Goal: Feedback & Contribution: Submit feedback/report problem

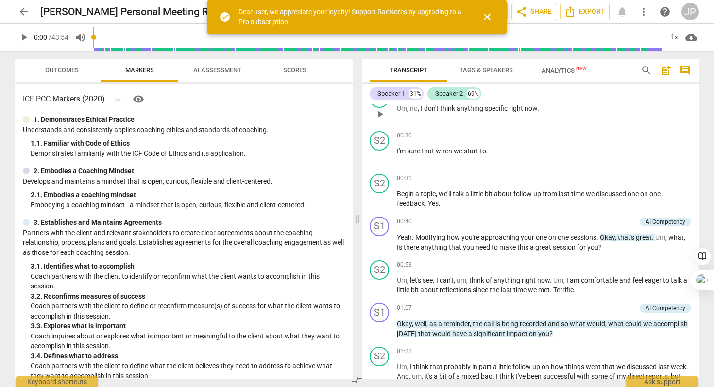
scroll to position [167, 0]
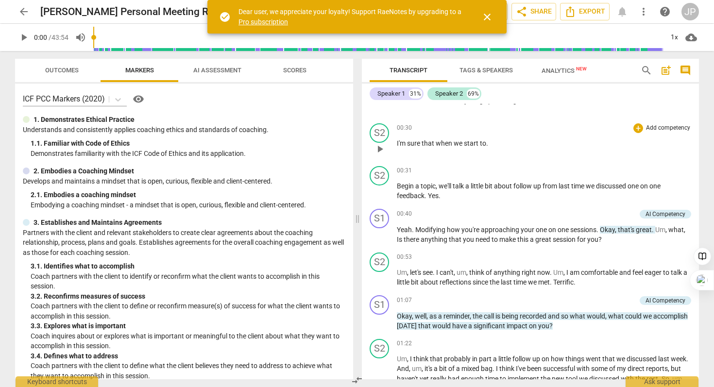
click at [616, 153] on div "00:30 + Add competency keyboard_arrow_right I'm sure that when we start to ." at bounding box center [544, 140] width 294 height 35
click at [556, 72] on span "Analytics New" at bounding box center [563, 70] width 45 height 7
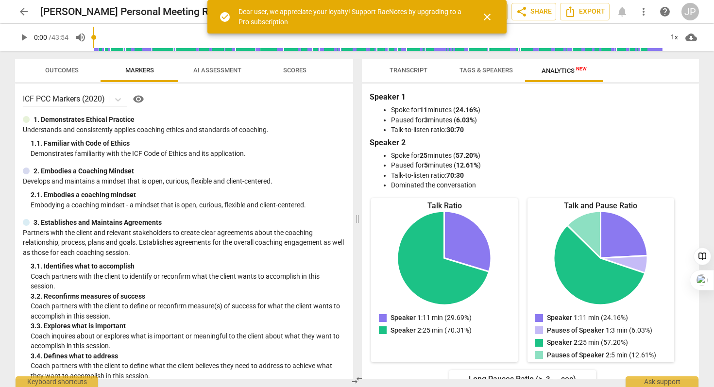
click at [477, 74] on span "Tags & Speakers" at bounding box center [486, 70] width 77 height 13
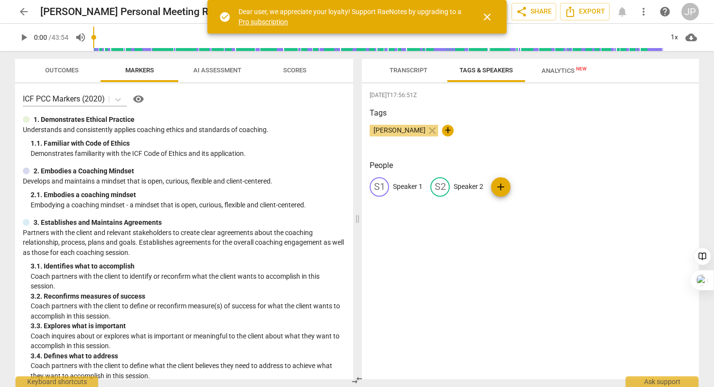
click at [404, 70] on span "Transcript" at bounding box center [408, 70] width 38 height 7
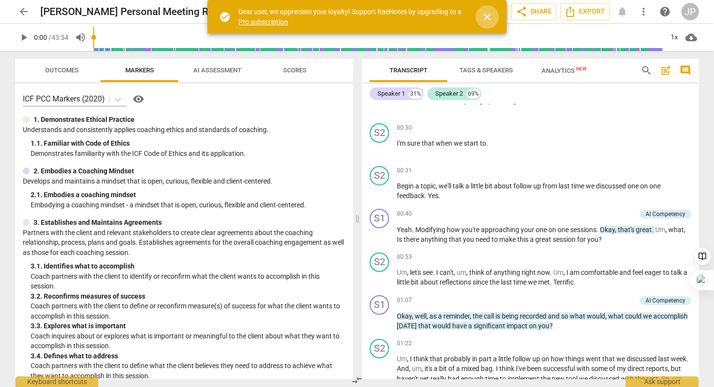
click at [491, 17] on span "close" at bounding box center [487, 17] width 12 height 12
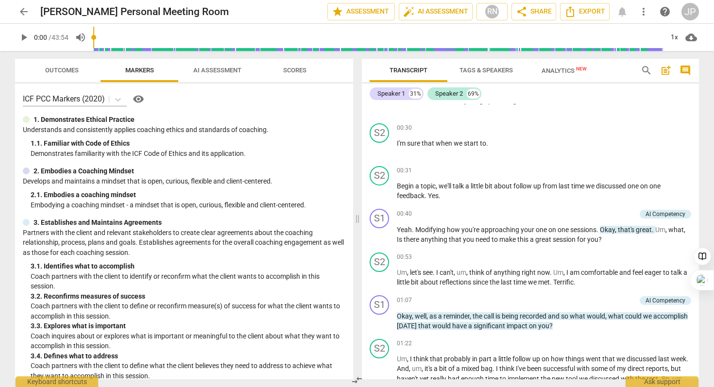
click at [224, 71] on span "AI Assessment" at bounding box center [217, 70] width 48 height 7
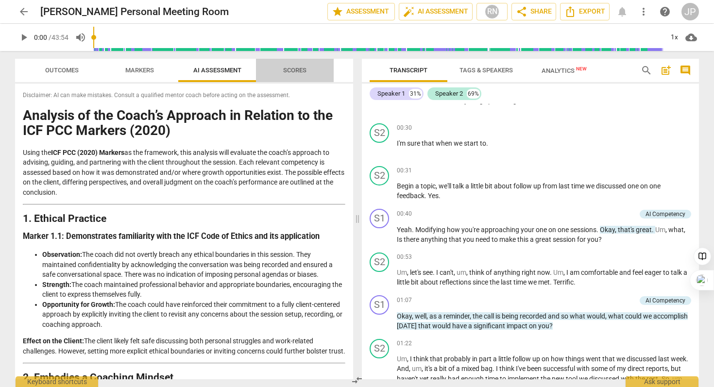
click at [303, 68] on span "Scores" at bounding box center [294, 70] width 23 height 7
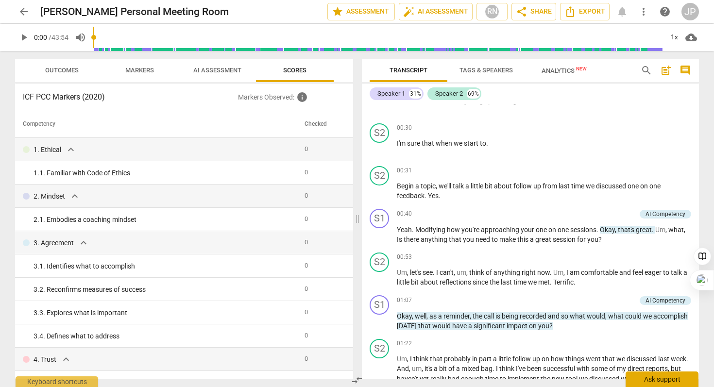
click at [637, 377] on div "Ask support" at bounding box center [661, 379] width 73 height 16
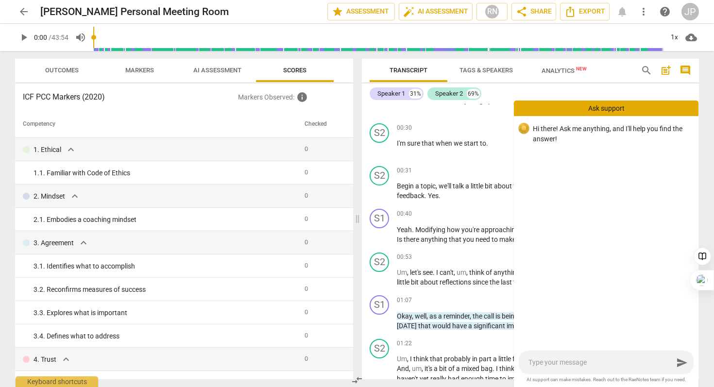
click at [596, 368] on div "send" at bounding box center [606, 363] width 175 height 24
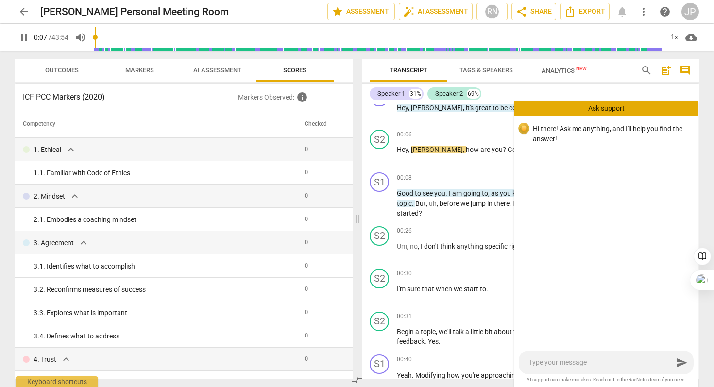
click at [507, 96] on div "Speaker 1 31% Speaker 2 69%" at bounding box center [530, 93] width 321 height 17
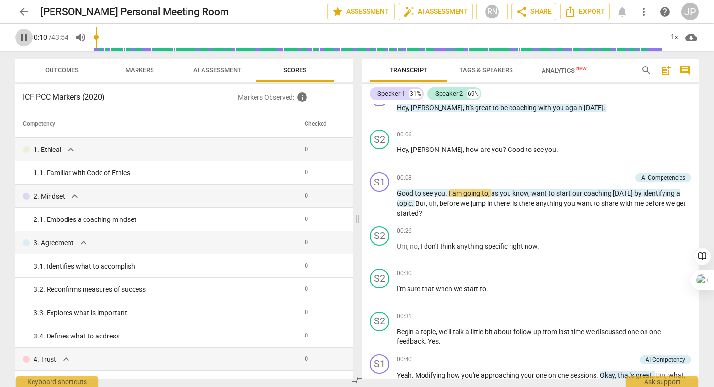
click at [21, 34] on span "pause" at bounding box center [24, 38] width 12 height 12
type input "11"
click at [665, 384] on div "Ask support" at bounding box center [661, 379] width 73 height 16
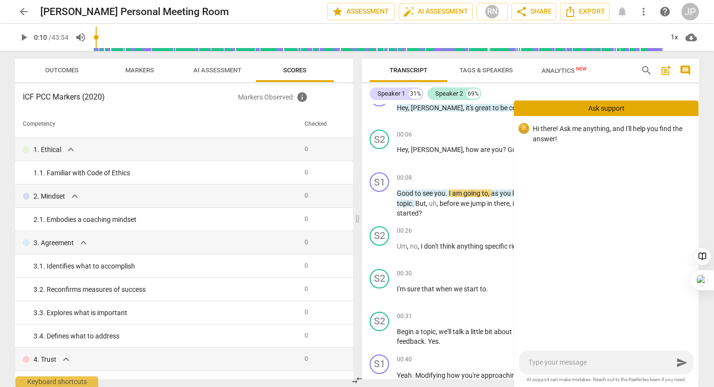
click at [571, 363] on textarea at bounding box center [600, 362] width 145 height 9
type textarea "H"
type textarea "M"
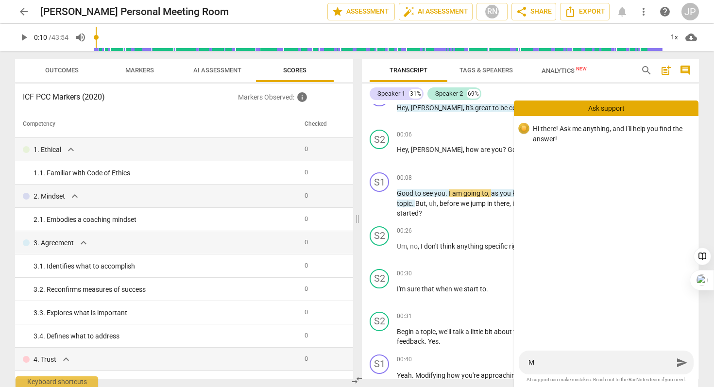
type textarea "My"
type textarea "My t"
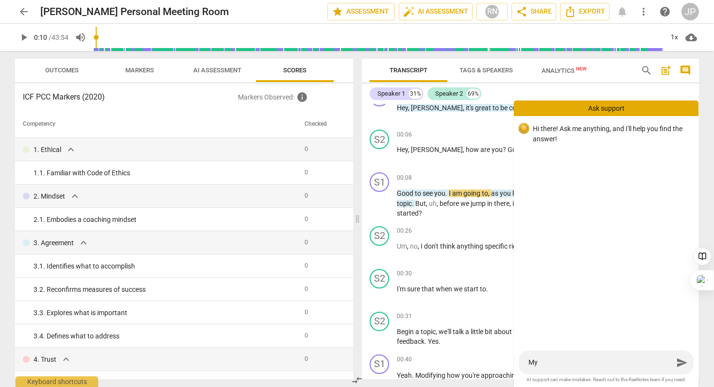
type textarea "My t"
type textarea "My tr"
type textarea "My tra"
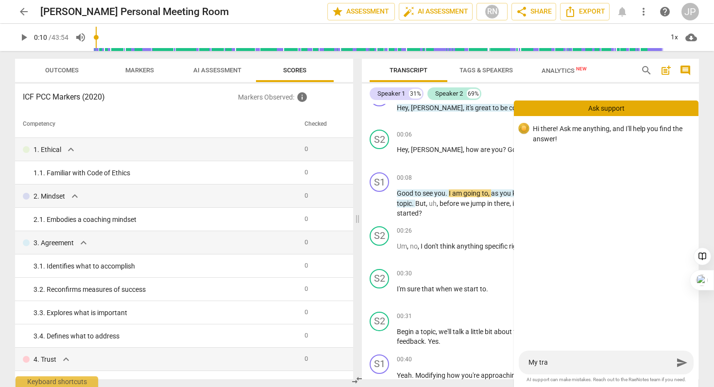
type textarea "[PERSON_NAME]"
type textarea "My trans"
type textarea "My transc"
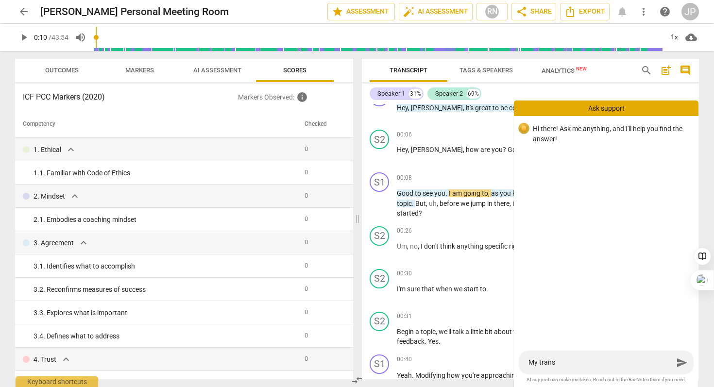
type textarea "My transc"
type textarea "My transcr"
type textarea "My transcri"
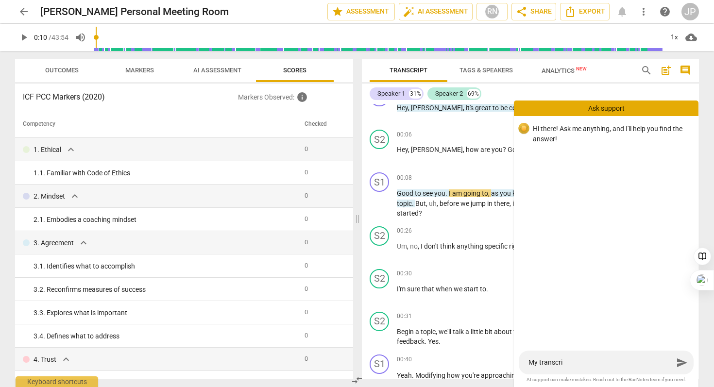
type textarea "My transcrip"
type textarea "My transcript"
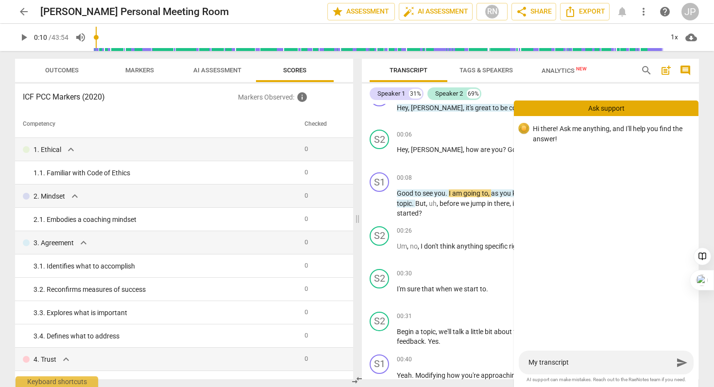
type textarea "My transcript"
type textarea "My transcript i"
type textarea "My transcript is"
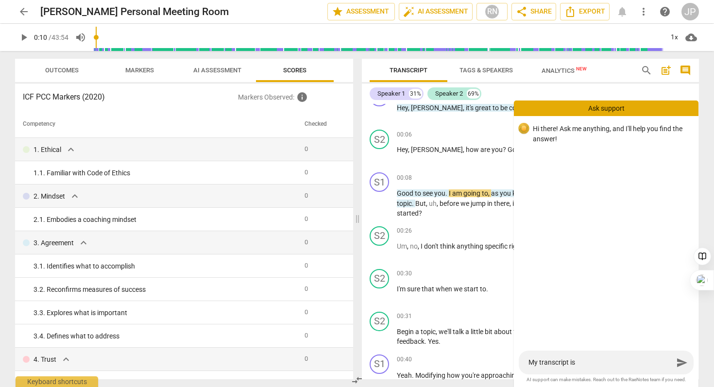
type textarea "My transcript is"
type textarea "My transcript is n"
type textarea "My transcript is no"
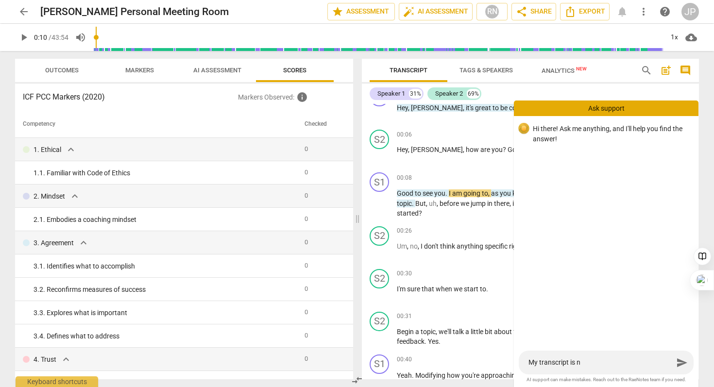
type textarea "My transcript is no"
type textarea "My transcript is not"
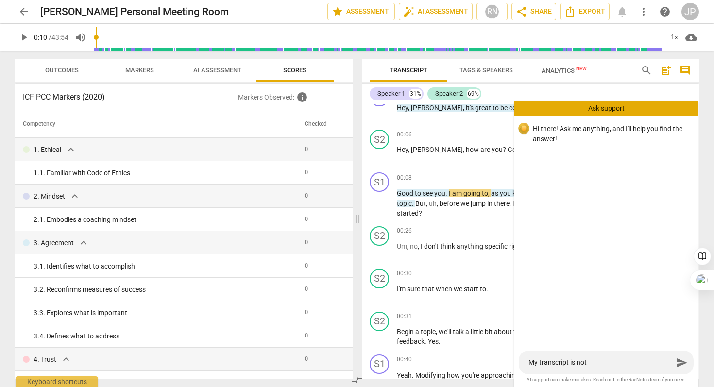
type textarea "My transcript is not s"
type textarea "My transcript is not sh"
type textarea "My transcript is not sho"
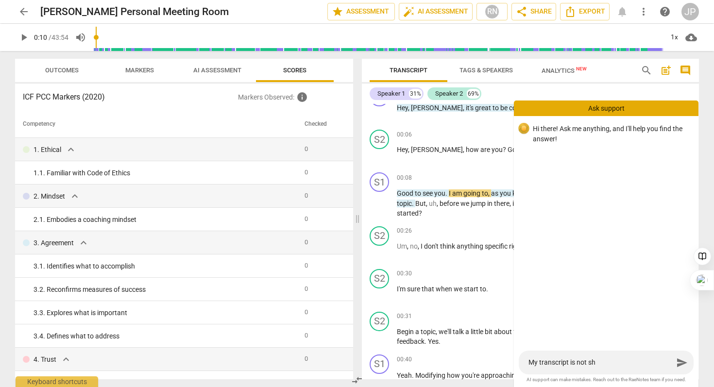
type textarea "My transcript is not sho"
type textarea "My transcript is not show"
type textarea "My transcript is not showi"
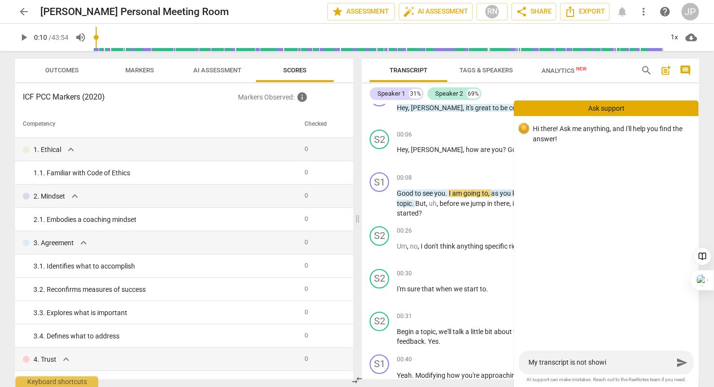
type textarea "My transcript is not showin"
type textarea "My transcript is not showing"
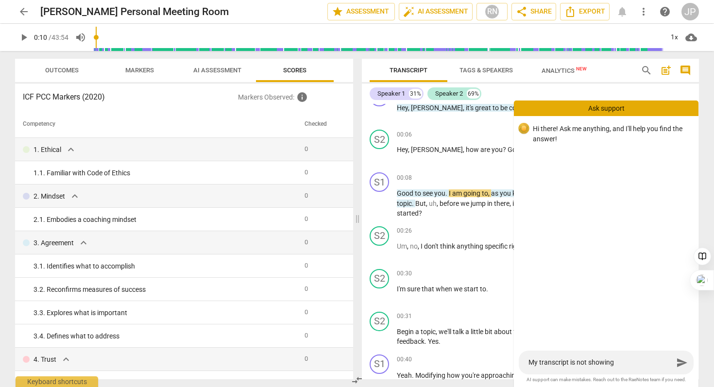
type textarea "My transcript is not showing"
type textarea "My transcript is not showing s"
type textarea "My transcript is not showing sc"
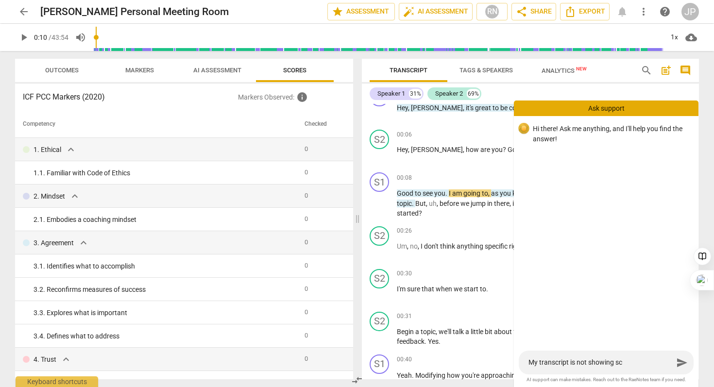
type textarea "My transcript is not showing sco"
type textarea "My transcript is not showing scor"
type textarea "My transcript is not showing score"
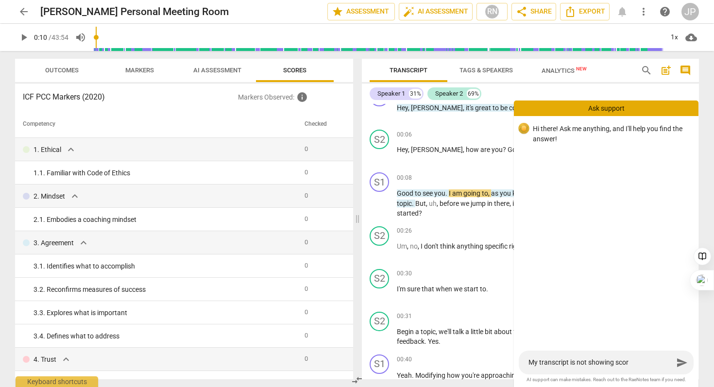
type textarea "My transcript is not showing score"
type textarea "My transcript is not showing scores"
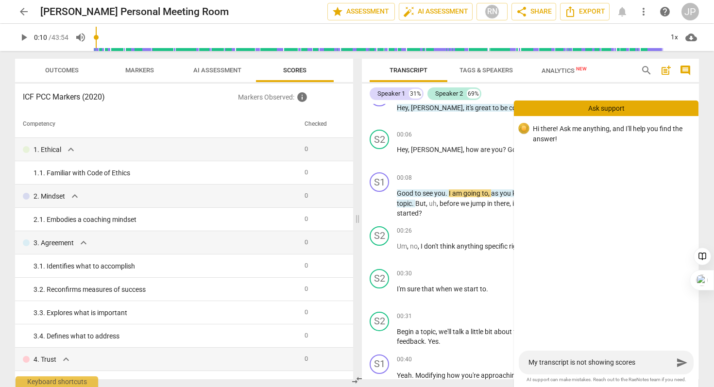
type textarea "My transcript is not showing scores o"
type textarea "My transcript is not showing scores or"
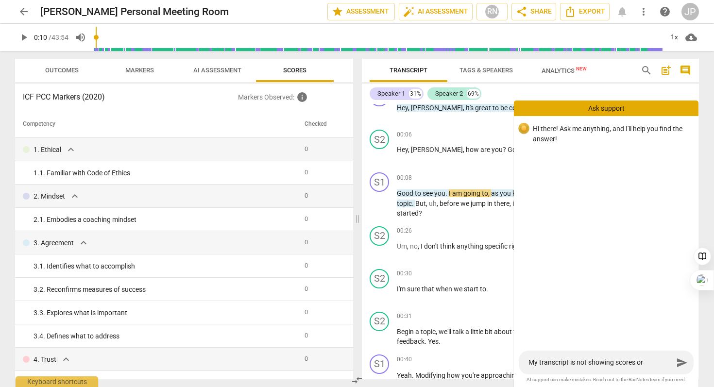
type textarea "My transcript is not showing scores or"
type textarea "My transcript is not showing scores or m"
type textarea "My transcript is not showing scores or ma"
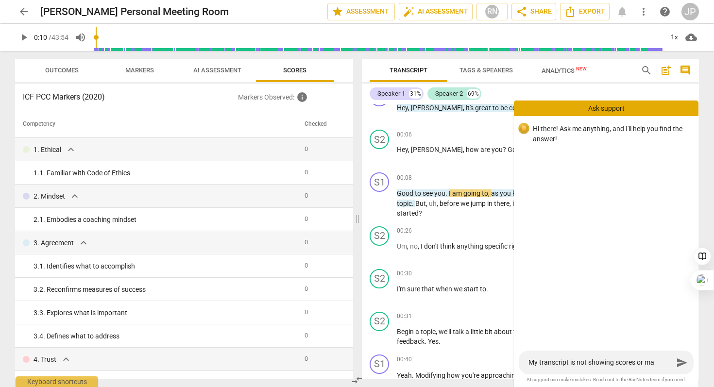
type textarea "My transcript is not showing scores or mar"
type textarea "My transcript is not showing scores or mark"
type textarea "My transcript is not showing scores or marke"
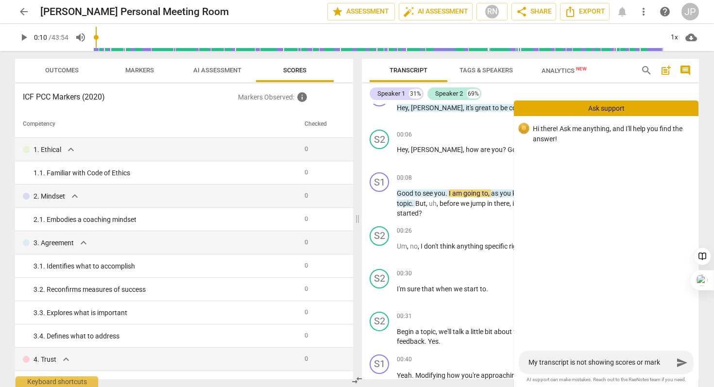
type textarea "My transcript is not showing scores or marke"
type textarea "My transcript is not showing scores or marker"
type textarea "My transcript is not showing scores or markers"
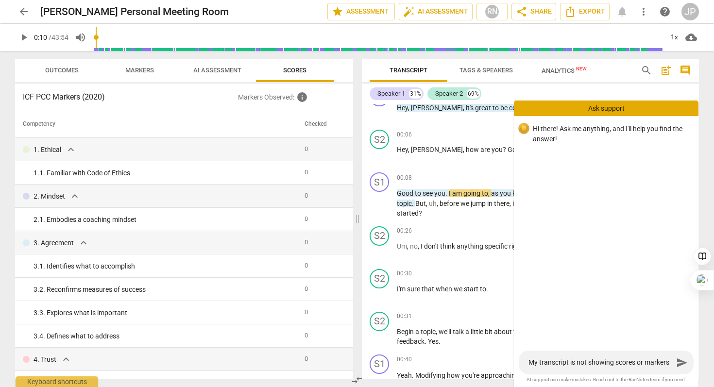
type textarea "My transcript is not showing scores or markers"
type textarea "My transcript is not showing scores or markers o"
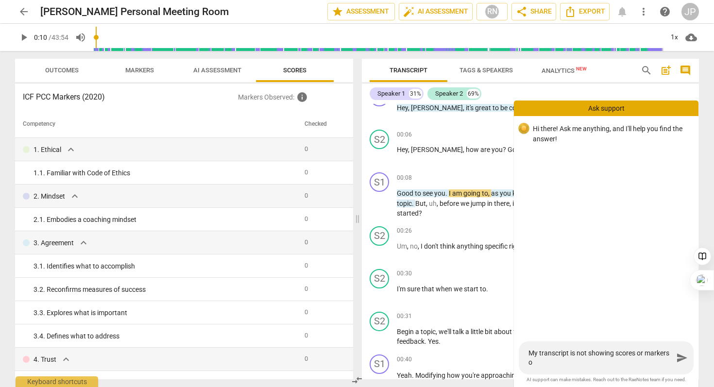
type textarea "My transcript is not showing scores or markers ob"
type textarea "My transcript is not showing scores or markers obs"
type textarea "My transcript is not showing scores or markers obse"
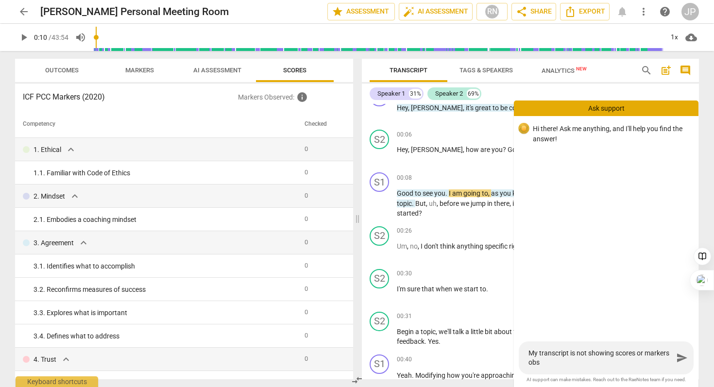
type textarea "My transcript is not showing scores or markers obse"
type textarea "My transcript is not showing scores or markers obser"
type textarea "My transcript is not showing scores or markers observ"
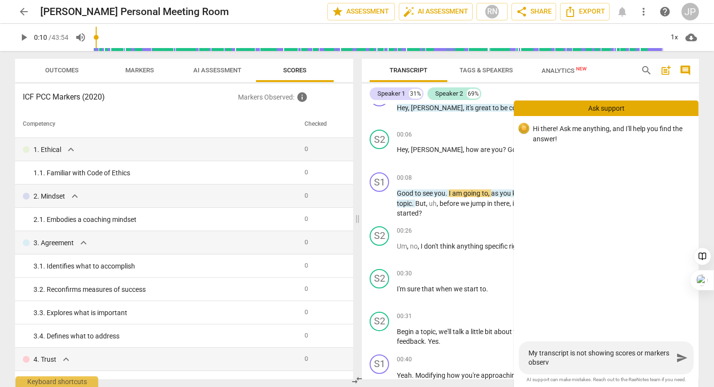
type textarea "My transcript is not showing scores or markers observe"
type textarea "My transcript is not showing scores or markers observed"
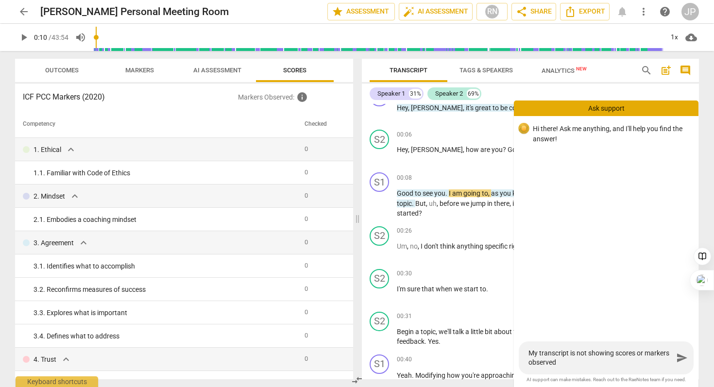
type textarea "My transcript is not showing scores or markers observed"
drag, startPoint x: 569, startPoint y: 350, endPoint x: 538, endPoint y: 352, distance: 30.2
click at [538, 352] on textarea "My transcript is not showing scores or markers observed" at bounding box center [600, 358] width 145 height 18
click at [561, 366] on textarea "My transcript is not showing scores or markers observed" at bounding box center [600, 358] width 145 height 18
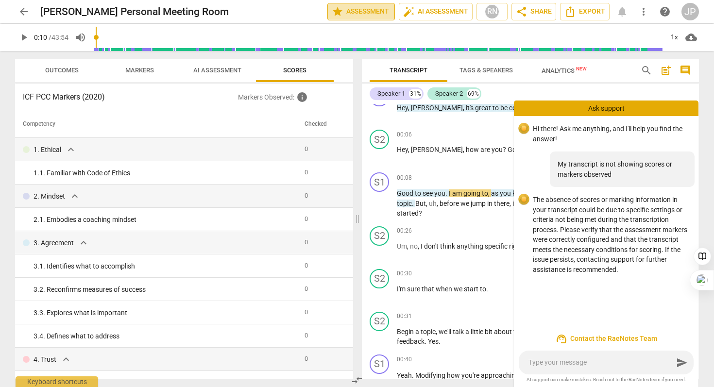
click at [358, 13] on span "star Assessment" at bounding box center [361, 12] width 59 height 12
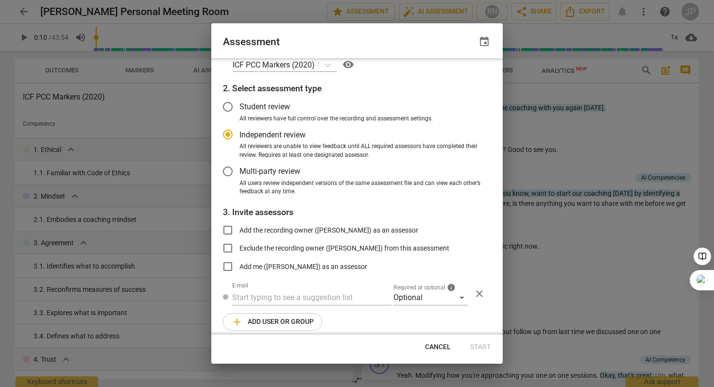
scroll to position [0, 0]
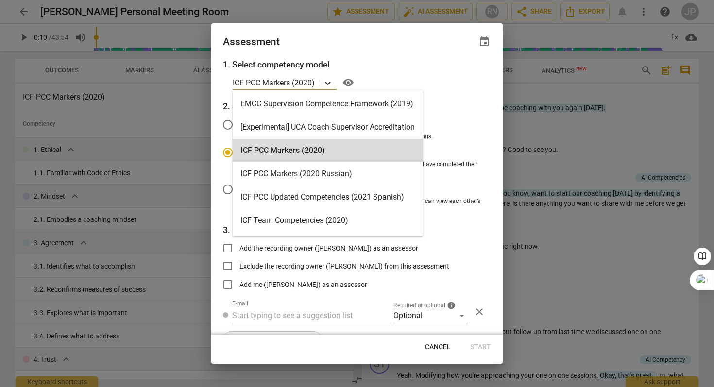
click at [330, 82] on icon at bounding box center [328, 83] width 10 height 10
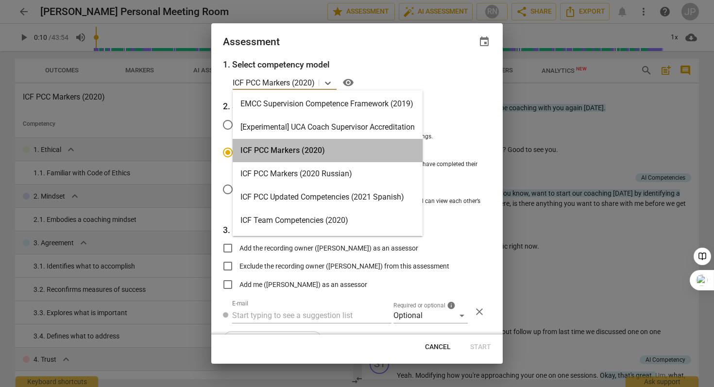
click at [282, 150] on div "ICF PCC Markers (2020)" at bounding box center [328, 150] width 190 height 23
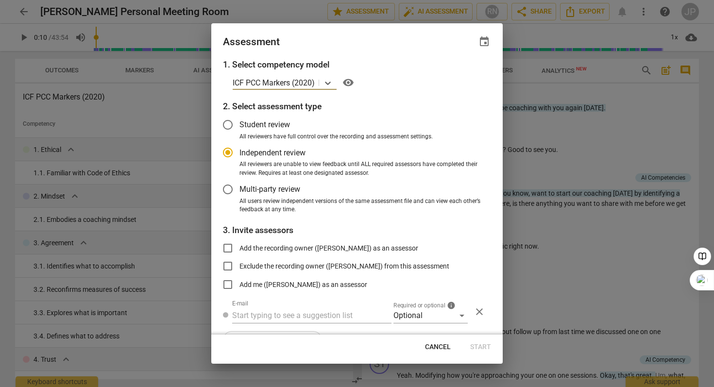
scroll to position [1, 0]
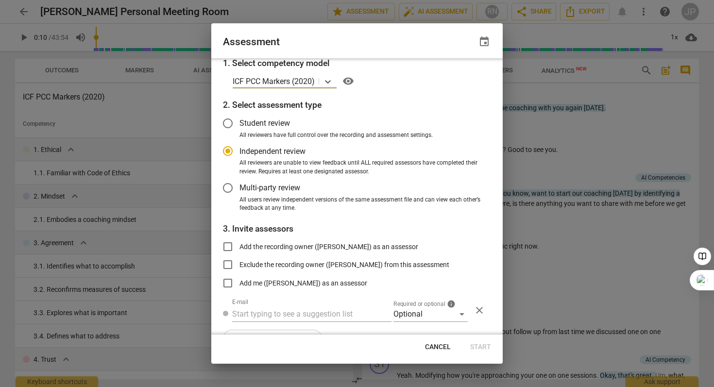
radio input "false"
click at [225, 125] on input "Student review" at bounding box center [227, 123] width 23 height 23
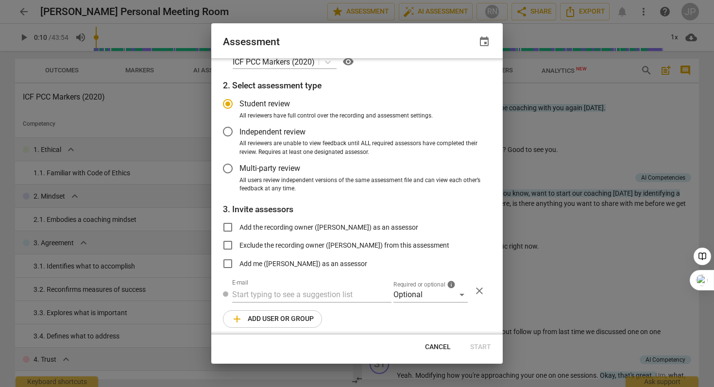
scroll to position [25, 0]
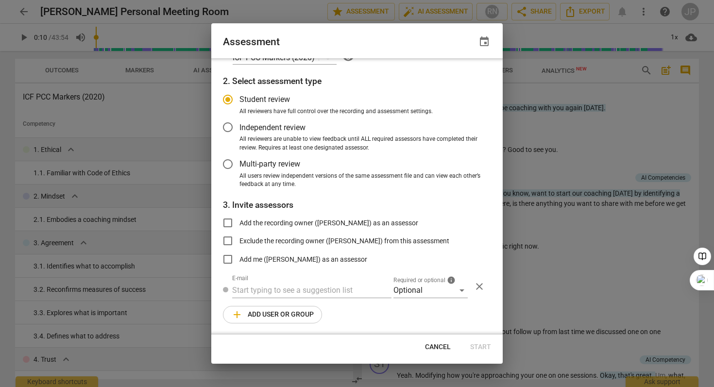
radio input "false"
click at [229, 222] on input "Add the recording owner ([PERSON_NAME]) as an assessor" at bounding box center [227, 222] width 23 height 23
checkbox input "true"
click at [484, 348] on span "Start" at bounding box center [480, 347] width 21 height 10
radio input "false"
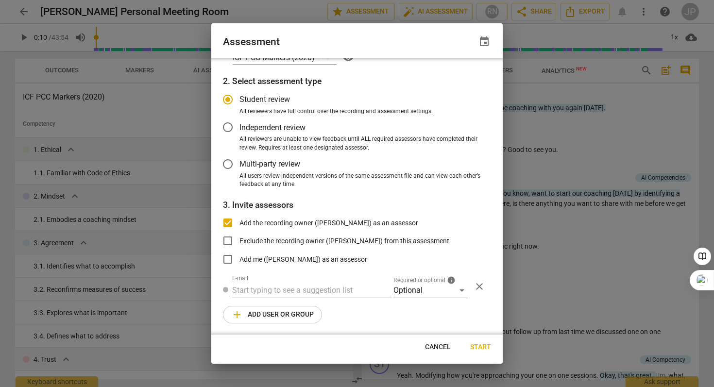
type input "[PERSON_NAME] <[PERSON_NAME][EMAIL_ADDRESS][DOMAIN_NAME]>"
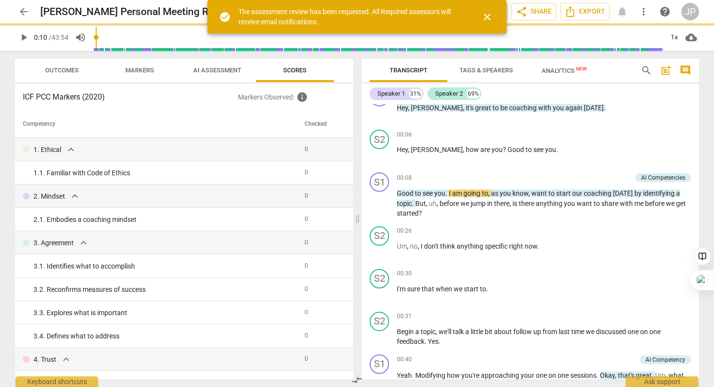
scroll to position [0, 0]
type input "11"
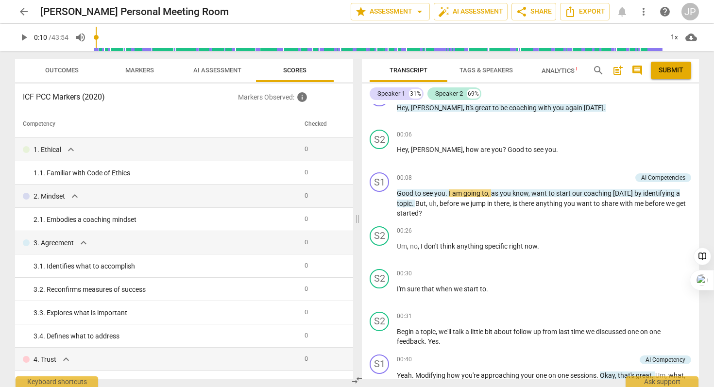
click at [560, 68] on span "Analytics New" at bounding box center [563, 70] width 45 height 7
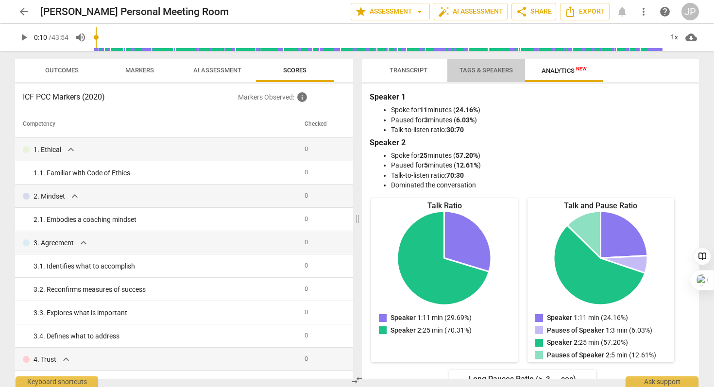
click at [475, 72] on span "Tags & Speakers" at bounding box center [485, 70] width 53 height 7
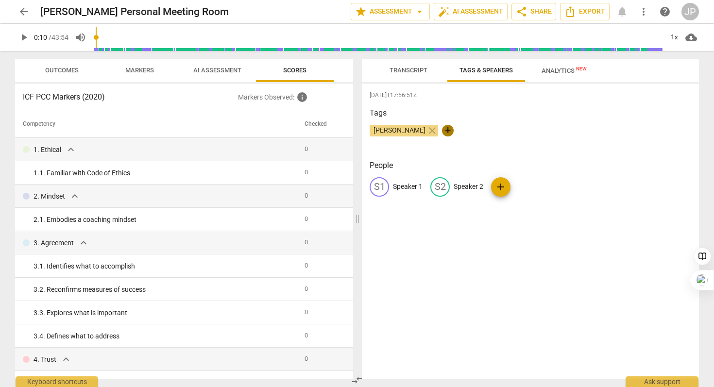
click at [448, 132] on span "+" at bounding box center [448, 131] width 12 height 12
click at [384, 186] on span "edit" at bounding box center [379, 187] width 12 height 12
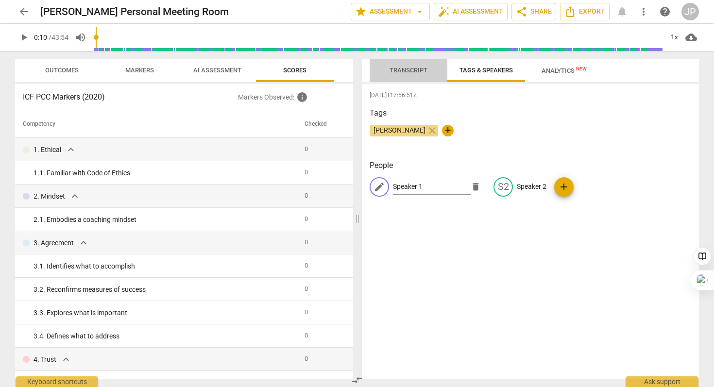
click at [406, 69] on span "Transcript" at bounding box center [408, 70] width 38 height 7
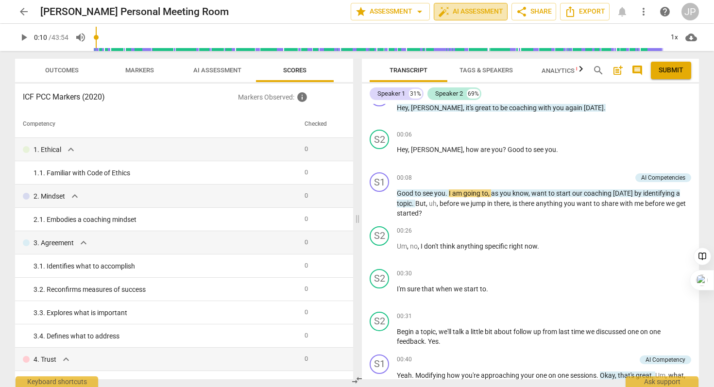
click at [485, 15] on span "auto_fix_high AI Assessment" at bounding box center [470, 12] width 65 height 12
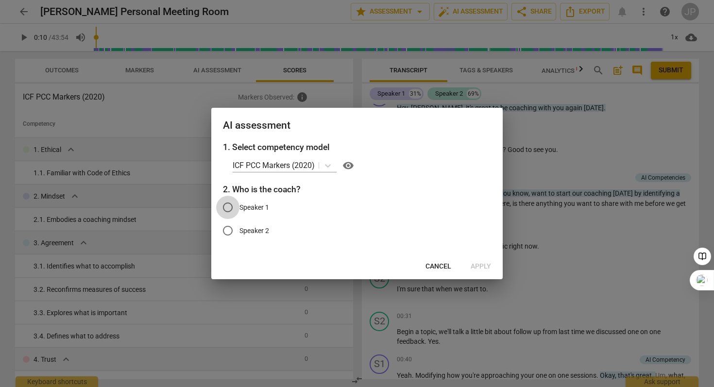
click at [230, 206] on input "Speaker 1" at bounding box center [227, 207] width 23 height 23
radio input "true"
click at [483, 268] on span "Apply" at bounding box center [481, 267] width 20 height 10
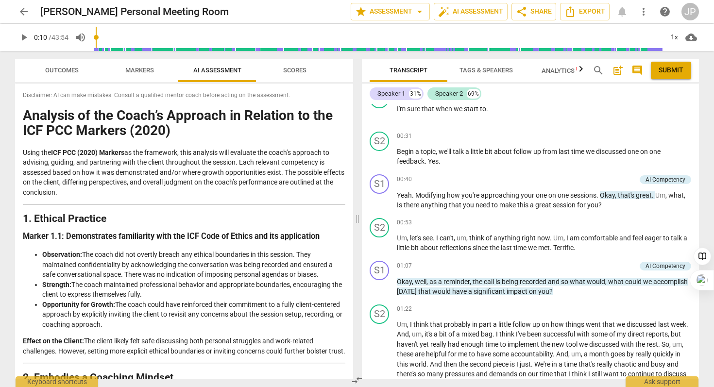
scroll to position [202, 0]
click at [296, 71] on span "Scores" at bounding box center [294, 70] width 23 height 7
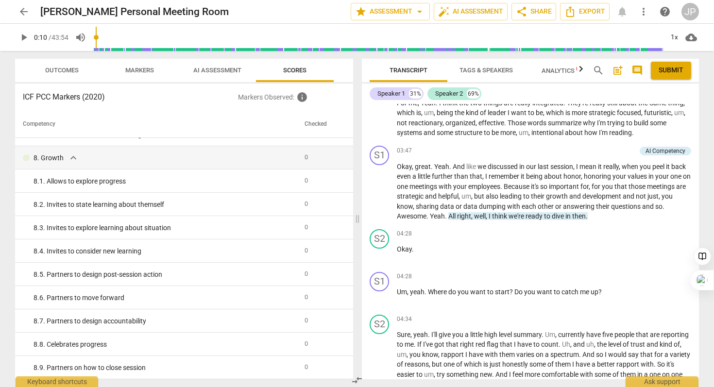
scroll to position [677, 0]
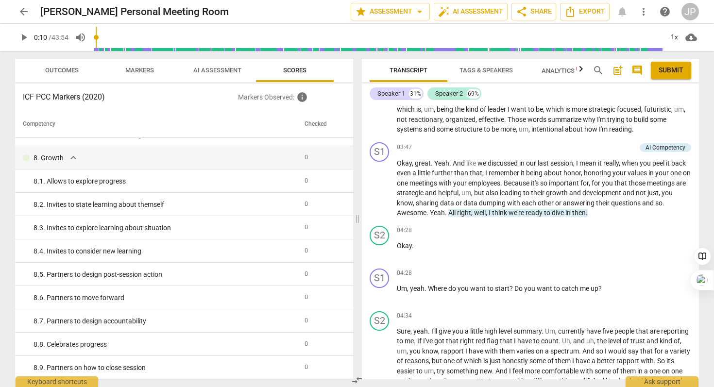
click at [500, 69] on span "Tags & Speakers" at bounding box center [485, 70] width 53 height 7
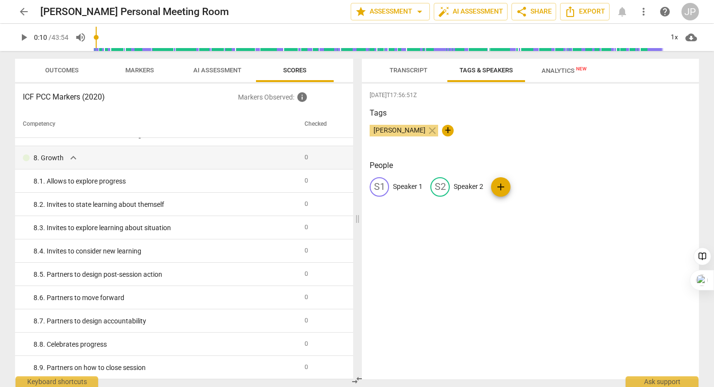
click at [421, 70] on span "Transcript" at bounding box center [408, 70] width 38 height 7
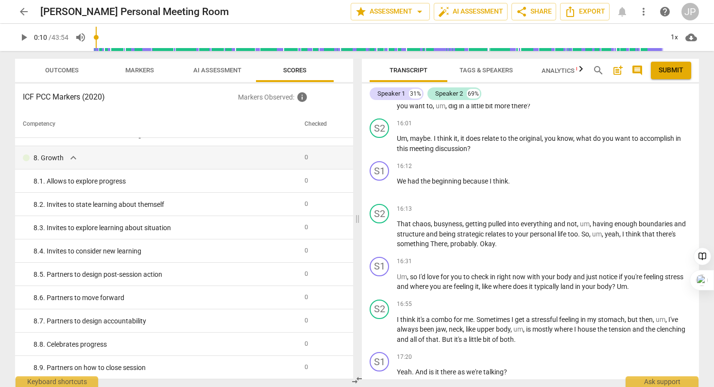
scroll to position [2332, 0]
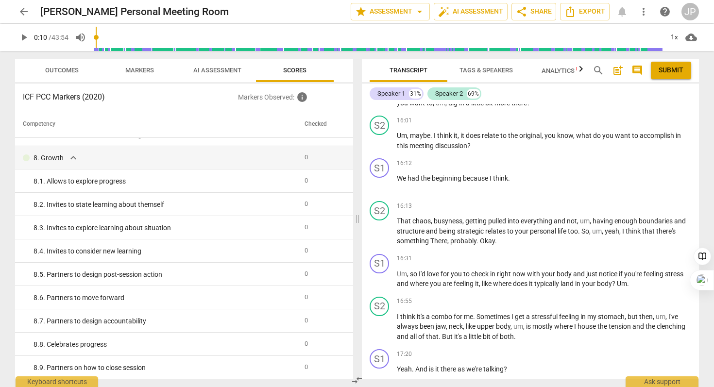
click at [580, 246] on p "That chaos , busyness , getting pulled into everything and not , um , having en…" at bounding box center [544, 231] width 294 height 30
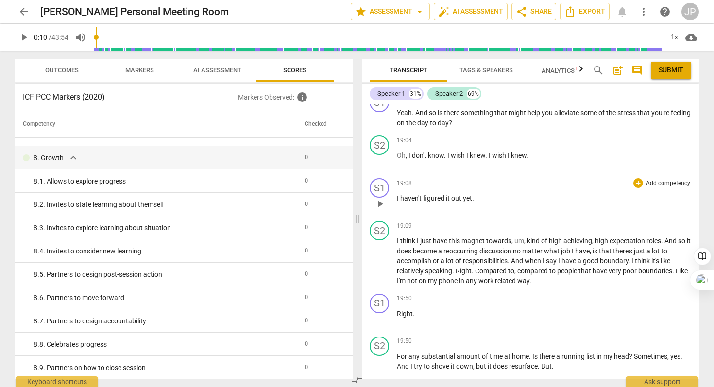
scroll to position [3055, 0]
click at [382, 195] on div "S1" at bounding box center [379, 188] width 19 height 19
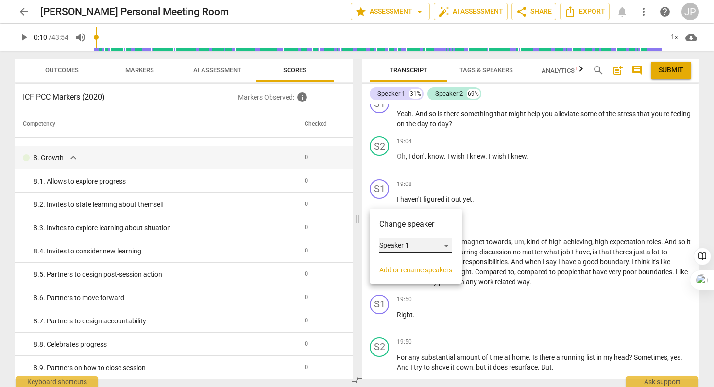
click at [451, 246] on div "Speaker 1" at bounding box center [415, 246] width 73 height 16
click at [411, 264] on li "Speaker 2" at bounding box center [416, 264] width 74 height 18
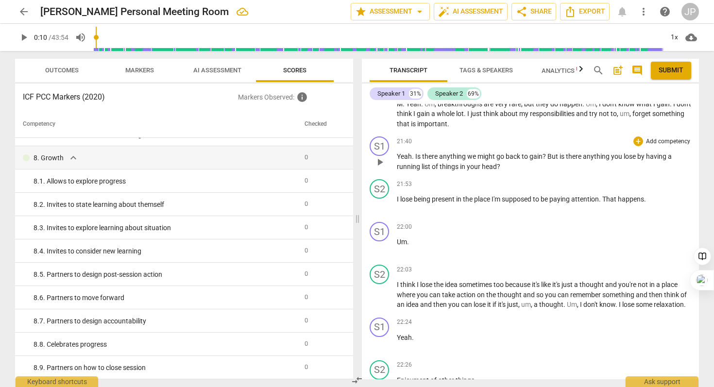
scroll to position [3606, 0]
click at [467, 159] on span "we" at bounding box center [472, 155] width 10 height 8
click at [463, 170] on p "Yeah . Is there anything we might go back to gain ? But is there anything you l…" at bounding box center [544, 161] width 294 height 20
drag, startPoint x: 417, startPoint y: 164, endPoint x: 468, endPoint y: 165, distance: 51.5
click at [468, 165] on p "Yeah . Is there anything we might go back to gain ? But is there anything you l…" at bounding box center [544, 161] width 294 height 20
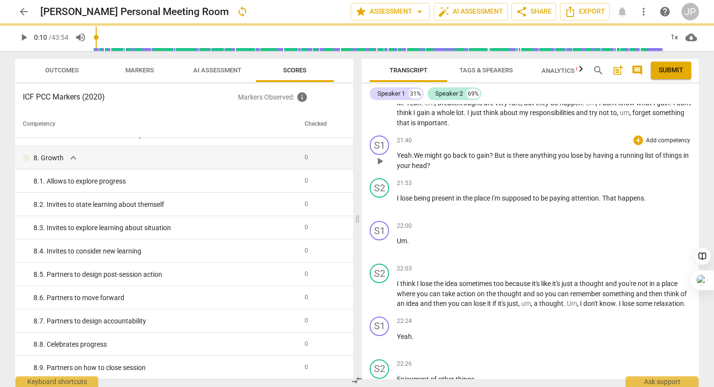
click at [494, 159] on span "?" at bounding box center [491, 155] width 5 height 8
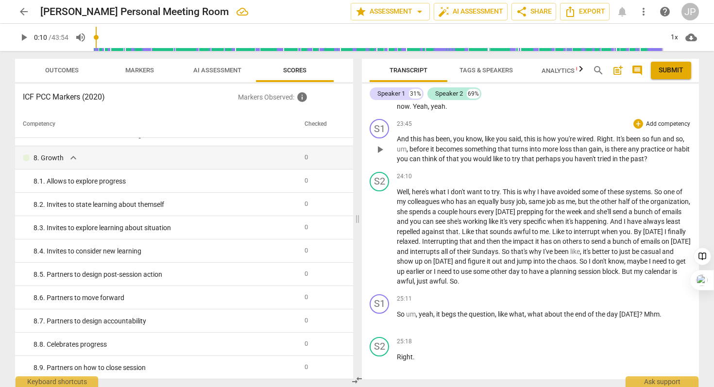
scroll to position [4088, 0]
click at [651, 144] on span "so" at bounding box center [646, 140] width 9 height 8
drag, startPoint x: 619, startPoint y: 171, endPoint x: 409, endPoint y: 179, distance: 209.9
click at [409, 165] on p "And this has been , you know , like you said , this is how you're wired . Right…" at bounding box center [544, 150] width 294 height 30
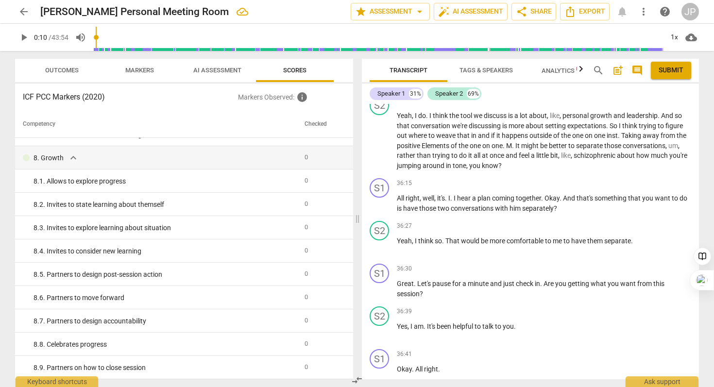
scroll to position [6103, 0]
click at [613, 85] on span "wobble" at bounding box center [601, 82] width 23 height 8
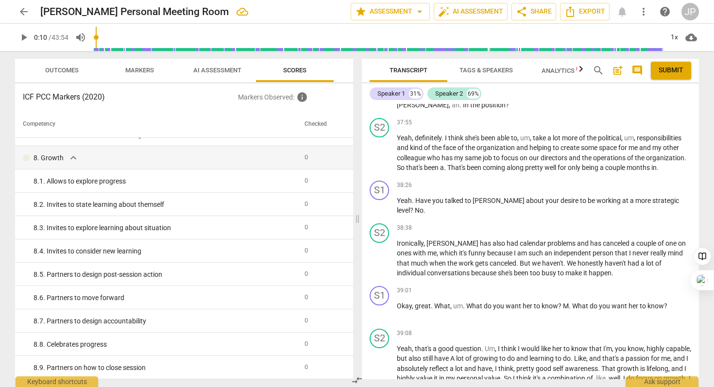
scroll to position [6598, 0]
click at [449, 107] on span "[PERSON_NAME]" at bounding box center [423, 104] width 52 height 8
click at [459, 107] on span "ah" at bounding box center [456, 104] width 8 height 8
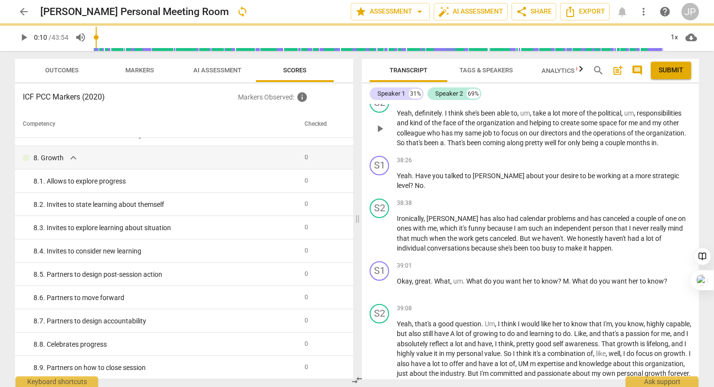
scroll to position [6624, 0]
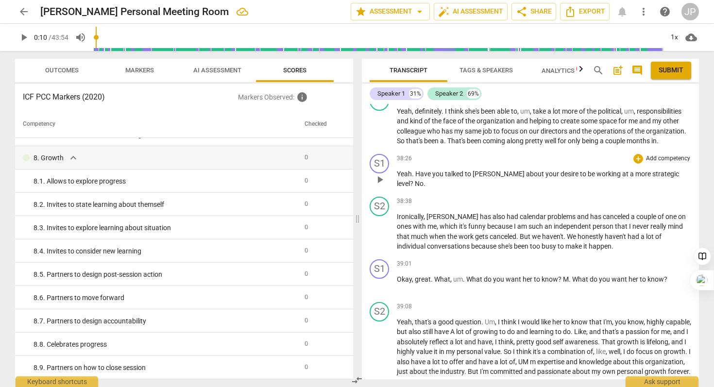
click at [486, 178] on span "[PERSON_NAME]" at bounding box center [498, 174] width 53 height 8
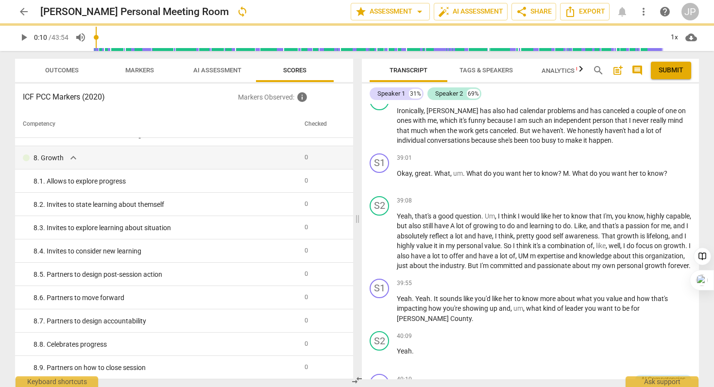
scroll to position [6732, 0]
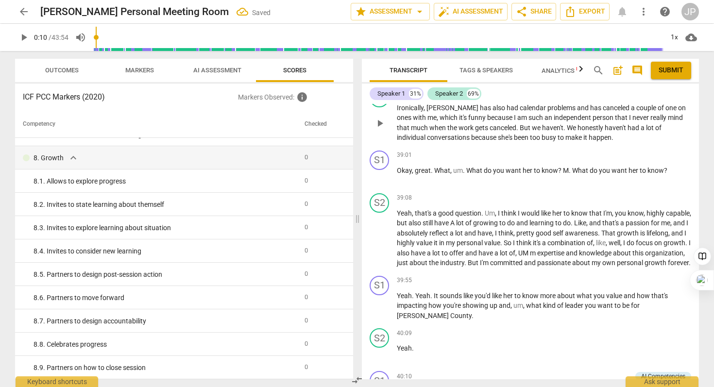
click at [437, 112] on span "[PERSON_NAME]" at bounding box center [452, 108] width 53 height 8
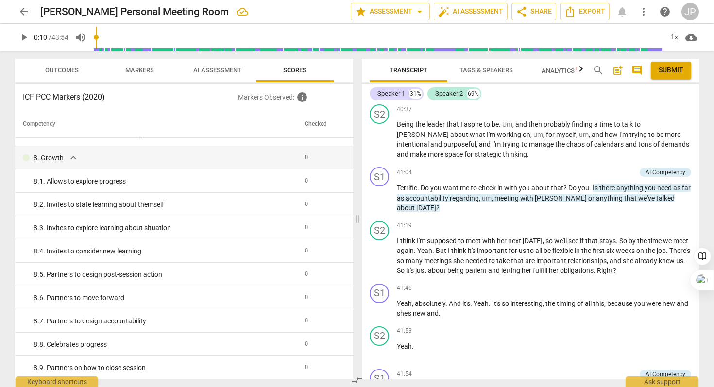
scroll to position [7129, 0]
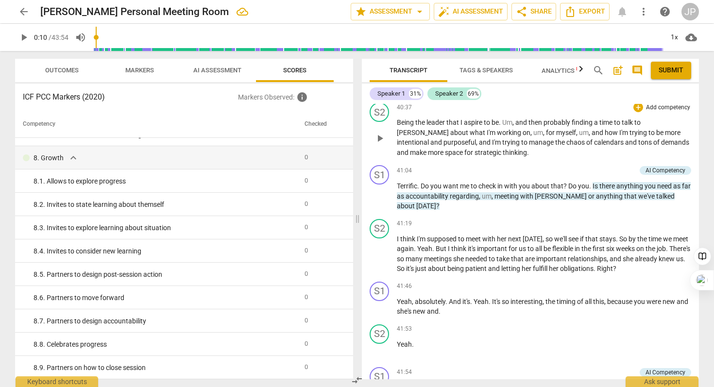
click at [450, 136] on span "[PERSON_NAME]" at bounding box center [423, 133] width 53 height 8
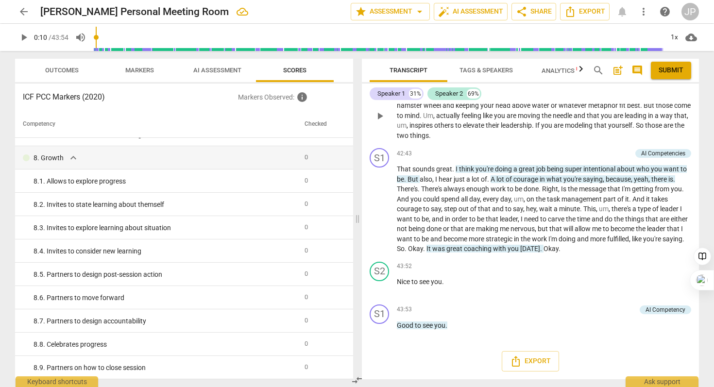
scroll to position [7609, 0]
drag, startPoint x: 454, startPoint y: 180, endPoint x: 493, endPoint y: 179, distance: 39.3
click at [493, 179] on p "That sounds great . I think you're doing a great job being super intentional ab…" at bounding box center [544, 209] width 294 height 90
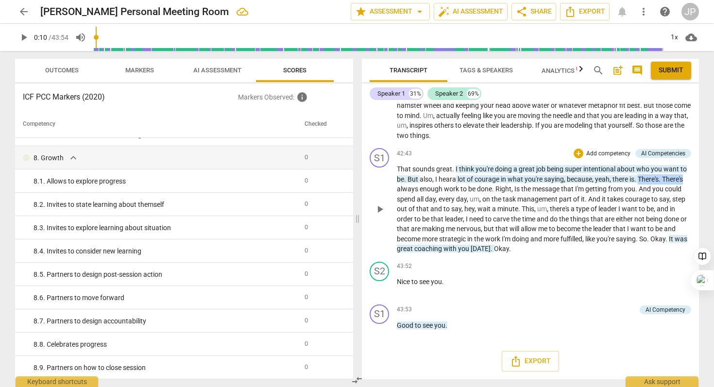
drag, startPoint x: 640, startPoint y: 179, endPoint x: 686, endPoint y: 180, distance: 45.7
click at [686, 180] on p "That sounds great . I think you're doing a great job being super intentional ab…" at bounding box center [544, 209] width 294 height 90
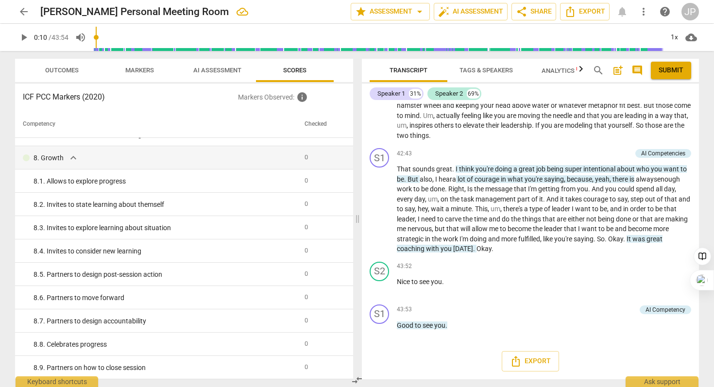
click at [668, 70] on span "Submit" at bounding box center [670, 71] width 25 height 10
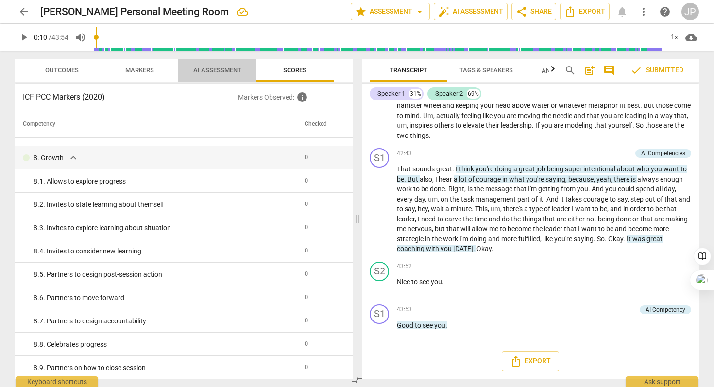
click at [215, 67] on span "AI Assessment" at bounding box center [217, 70] width 48 height 7
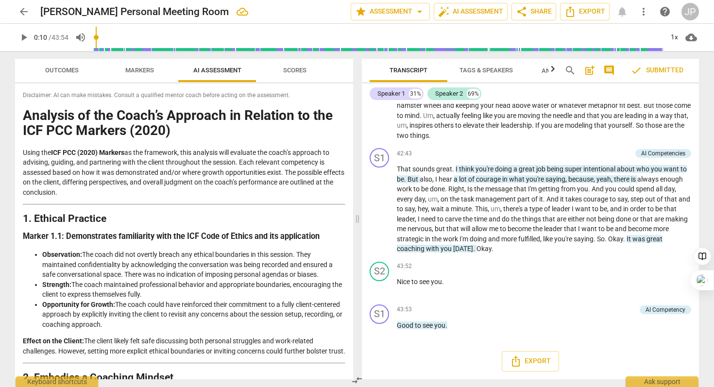
click at [147, 71] on span "Markers" at bounding box center [139, 70] width 29 height 7
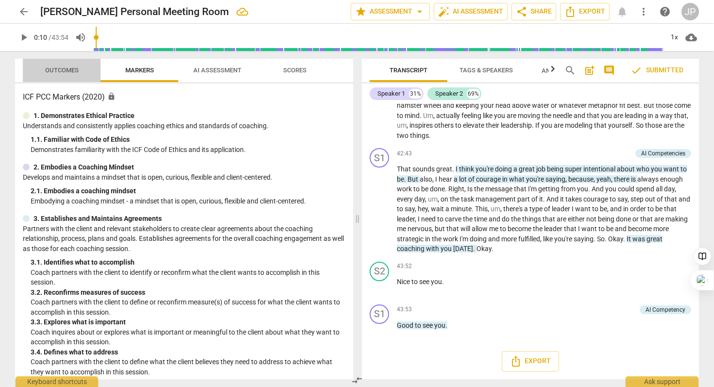
click at [60, 70] on span "Outcomes" at bounding box center [62, 70] width 34 height 7
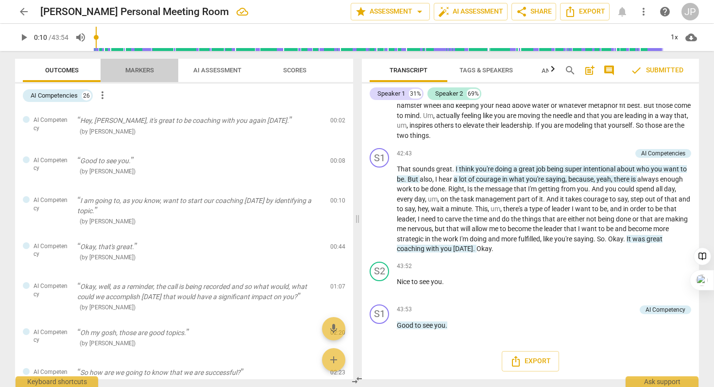
click at [142, 67] on span "Markers" at bounding box center [139, 70] width 29 height 7
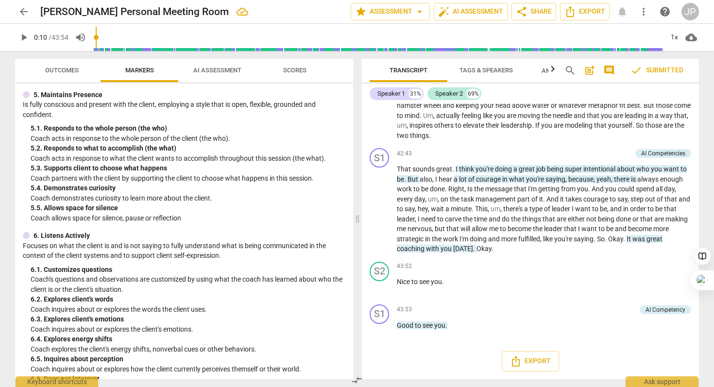
scroll to position [0, 0]
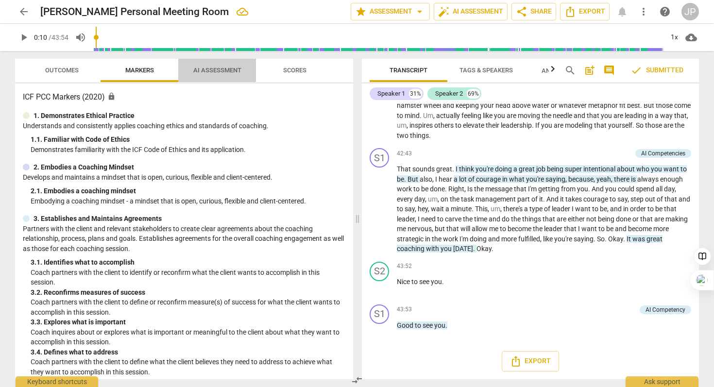
click at [229, 67] on span "AI Assessment" at bounding box center [217, 70] width 48 height 7
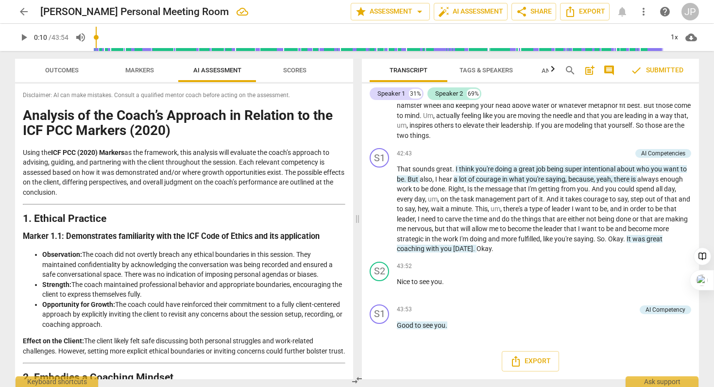
click at [299, 72] on span "Scores" at bounding box center [294, 70] width 23 height 7
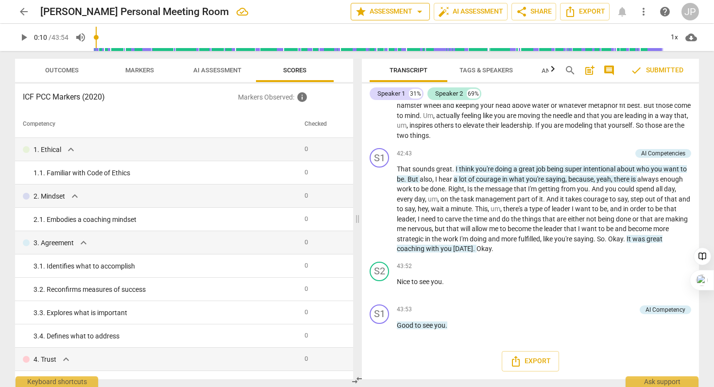
click at [419, 15] on span "arrow_drop_down" at bounding box center [420, 12] width 12 height 12
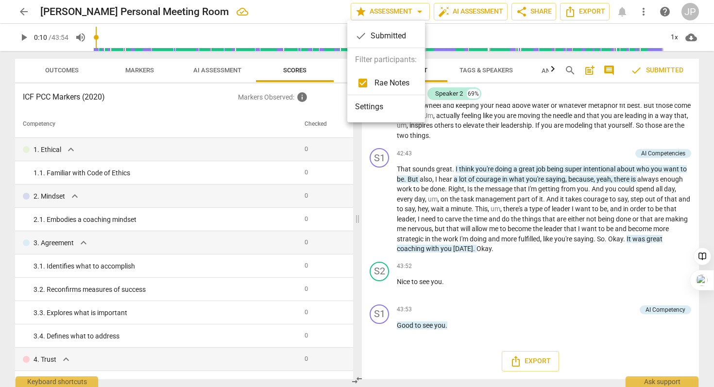
click at [417, 8] on div at bounding box center [357, 193] width 714 height 387
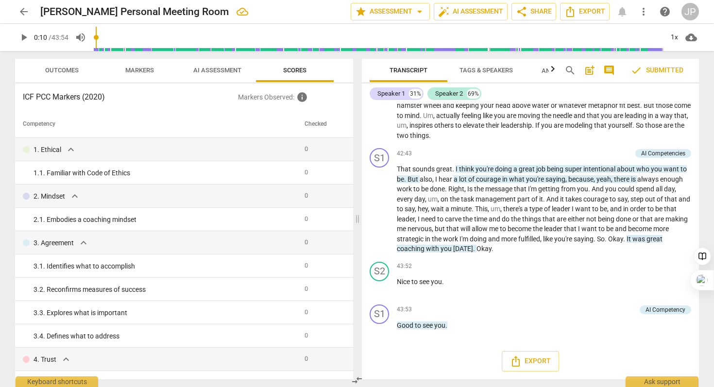
click at [417, 8] on span "arrow_drop_down" at bounding box center [420, 12] width 12 height 12
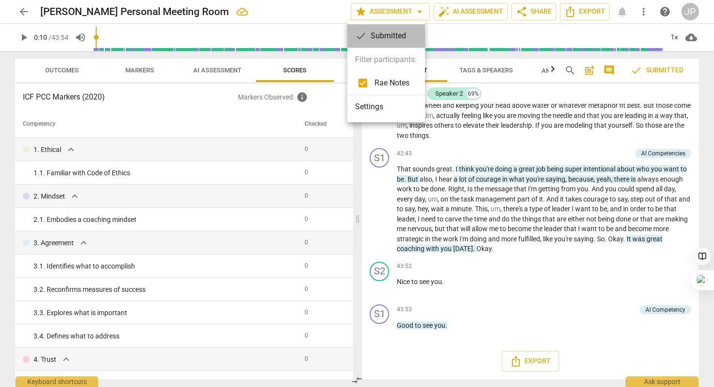
click at [387, 37] on div "check Submitted" at bounding box center [386, 35] width 78 height 23
click at [372, 110] on li "Settings" at bounding box center [386, 106] width 78 height 23
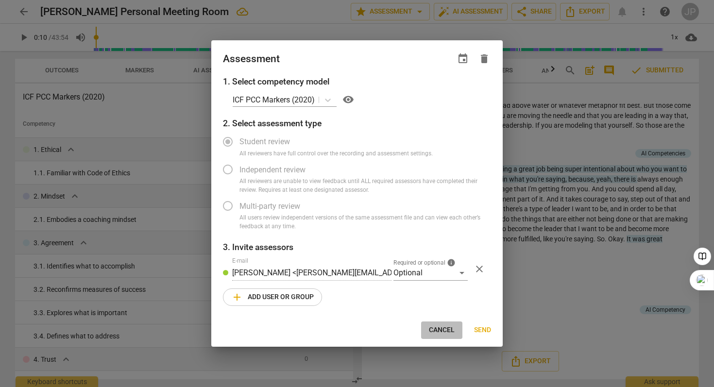
click at [444, 331] on span "Cancel" at bounding box center [442, 330] width 26 height 10
radio input "false"
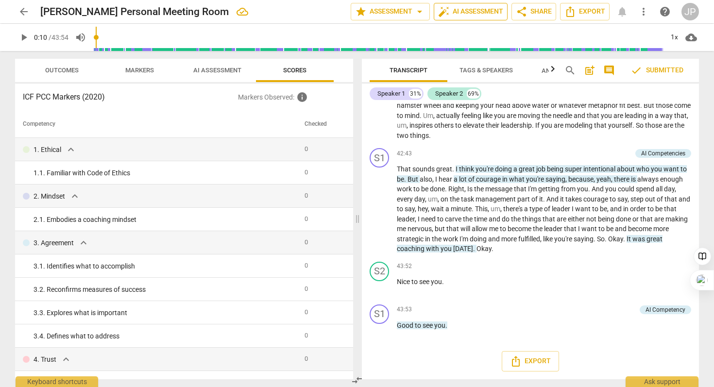
click at [464, 10] on span "auto_fix_high AI Assessment" at bounding box center [470, 12] width 65 height 12
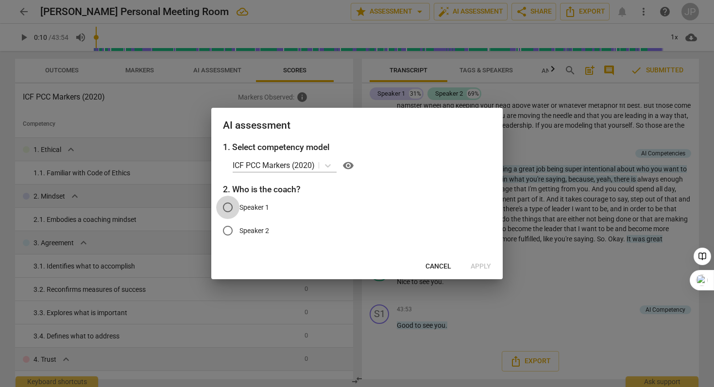
click at [226, 207] on input "Speaker 1" at bounding box center [227, 207] width 23 height 23
radio input "true"
click at [478, 267] on span "Apply" at bounding box center [481, 267] width 20 height 10
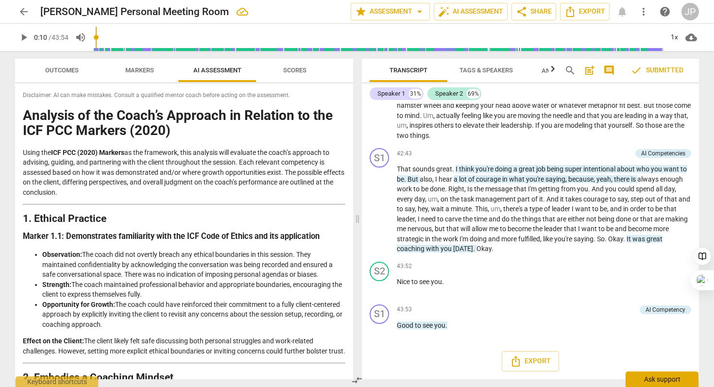
click at [652, 377] on div "Ask support" at bounding box center [661, 379] width 73 height 16
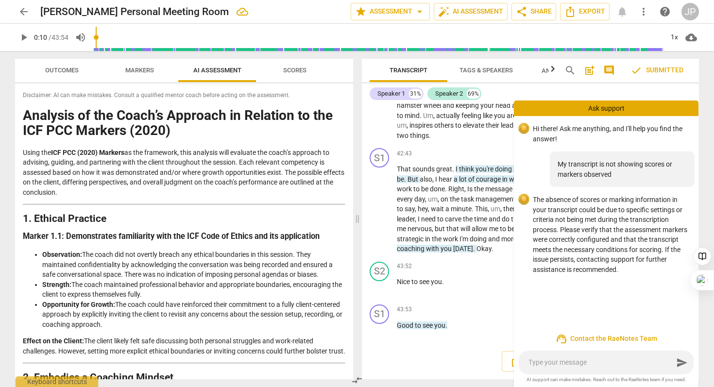
click at [573, 364] on textarea at bounding box center [600, 362] width 145 height 9
type textarea "m"
type textarea "ma"
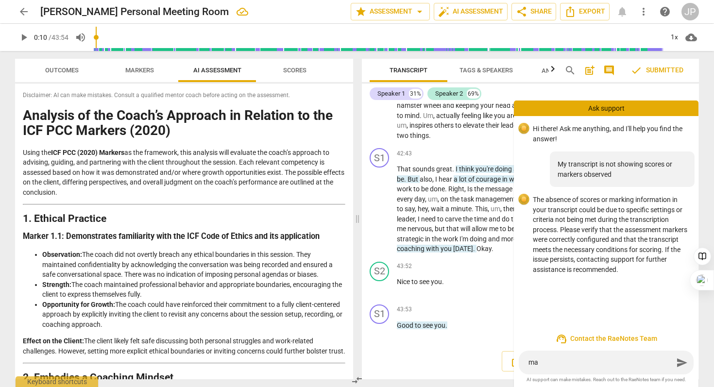
type textarea "m"
type textarea "w"
type textarea "wh"
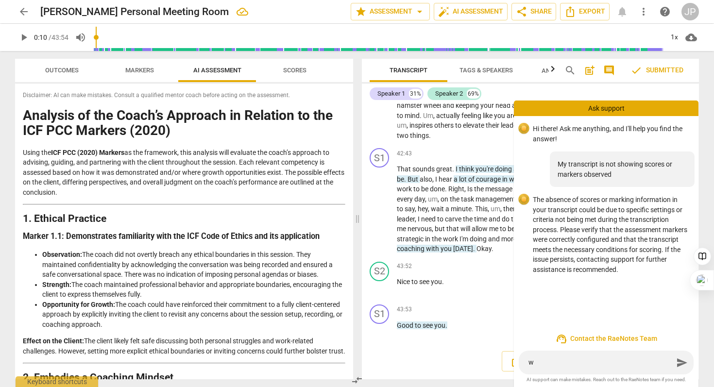
type textarea "wh"
type textarea "whe"
type textarea "when"
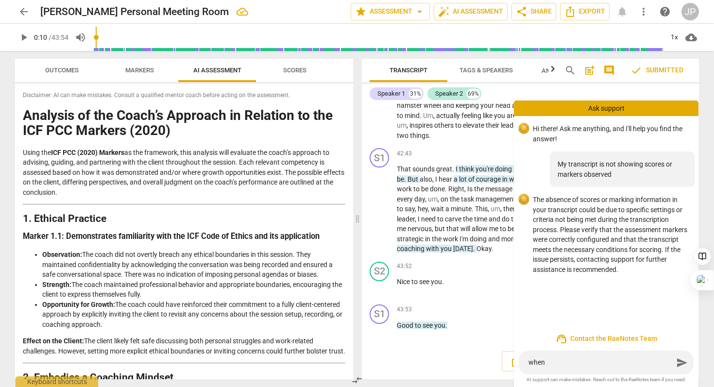
type textarea "when"
type textarea "when I"
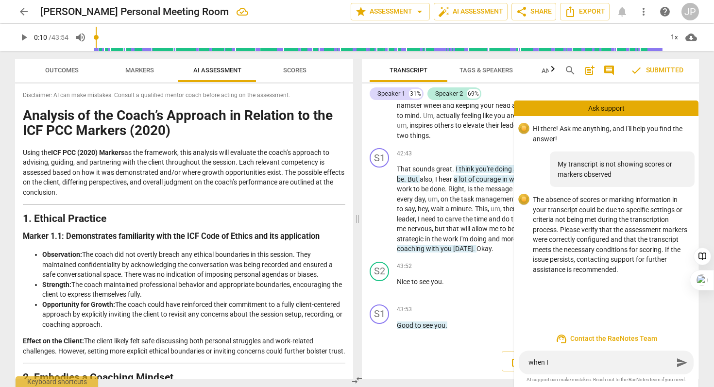
type textarea "when I"
type textarea "when I t"
type textarea "when I tr"
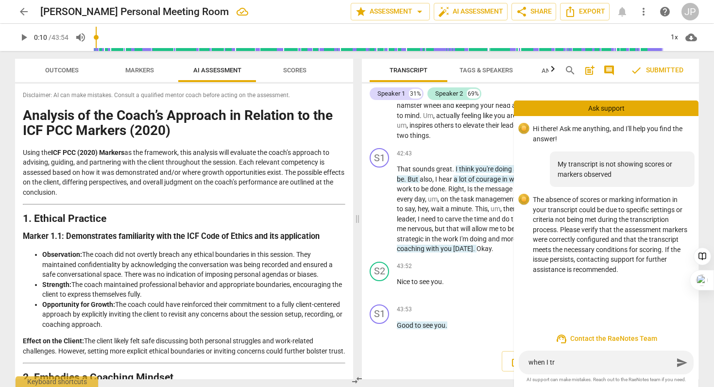
type textarea "when I try"
type textarea "when I try t"
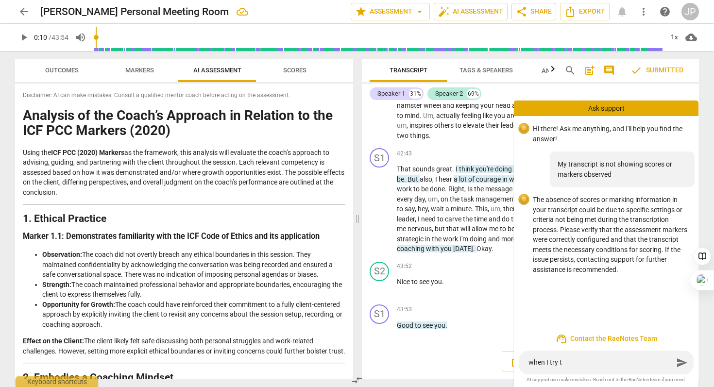
type textarea "when I try to"
type textarea "when I try to u"
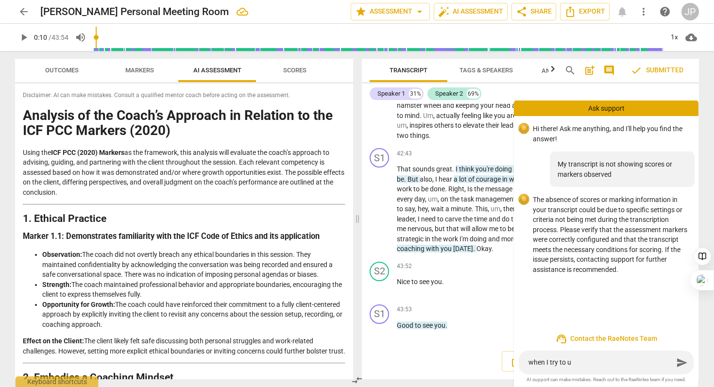
type textarea "when I try to us"
type textarea "when I try to use"
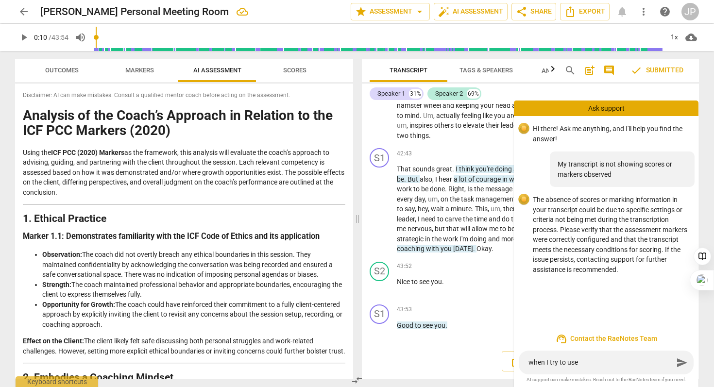
type textarea "when I try to use"
type textarea "when I try to use m"
type textarea "when I try to use ma"
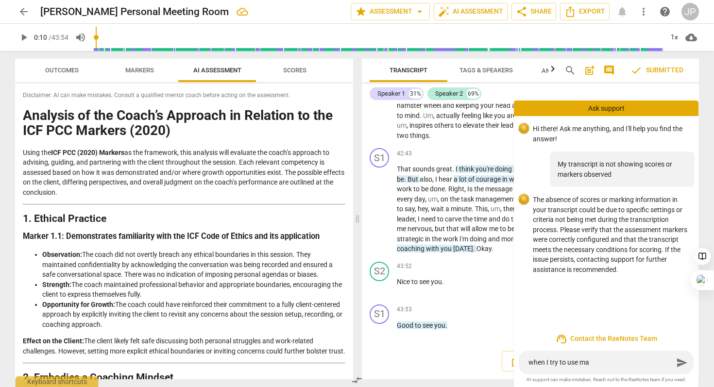
type textarea "when I try to use mag"
type textarea "when I try to use magi"
type textarea "when I try to use magic"
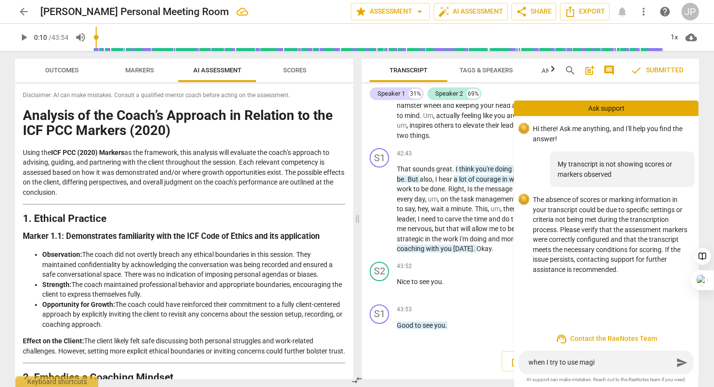
type textarea "when I try to use magic"
type textarea "when I try to use magic i"
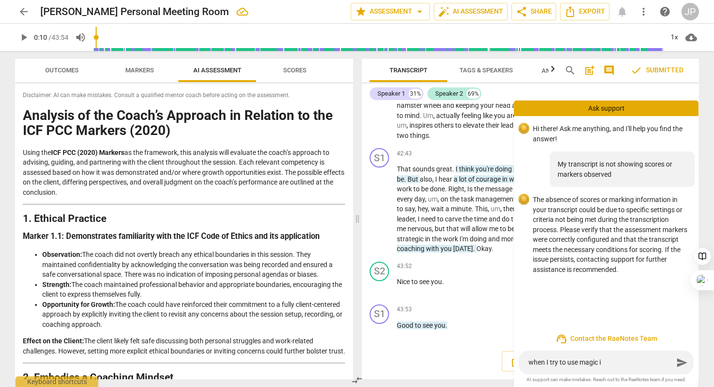
type textarea "when I try to use magic it"
type textarea "when I try to use magic it s"
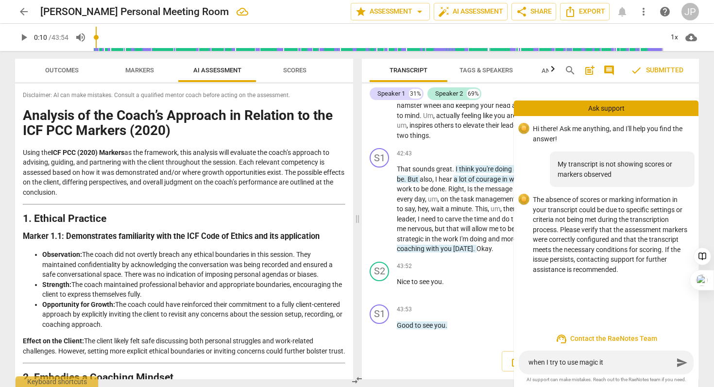
type textarea "when I try to use magic it s"
type textarea "when I try to use magic it sa"
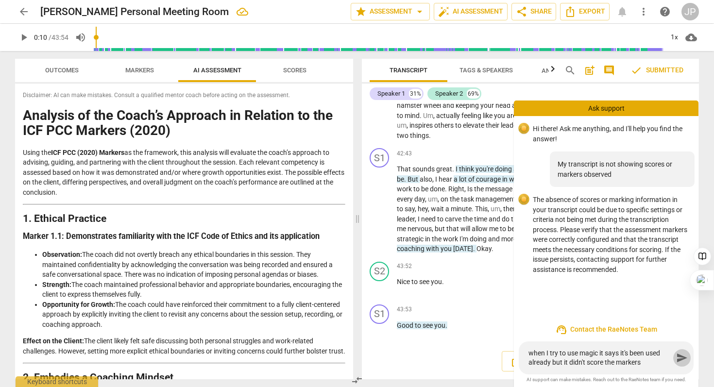
click at [682, 358] on span "send" at bounding box center [682, 358] width 12 height 12
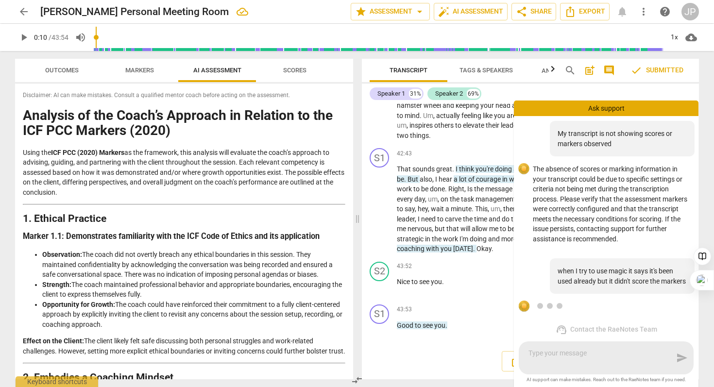
scroll to position [60, 0]
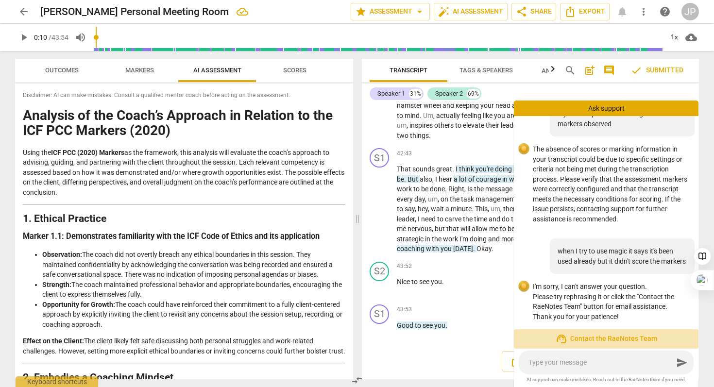
click at [645, 341] on span "support_agent Contact the RaeNotes Team" at bounding box center [606, 339] width 169 height 12
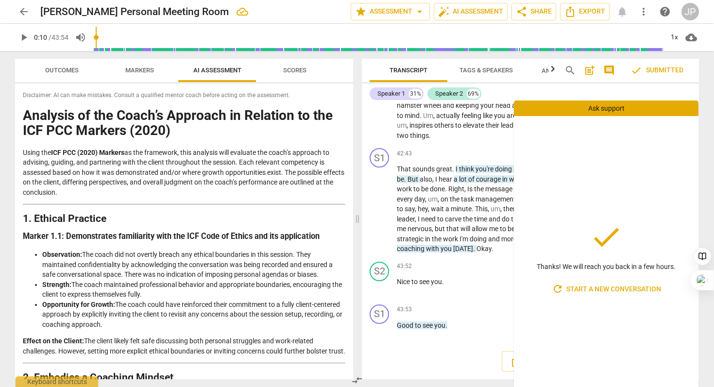
click at [706, 69] on div "Transcript Tags & Speakers Analytics New search post_add comment check Submitte…" at bounding box center [532, 219] width 349 height 336
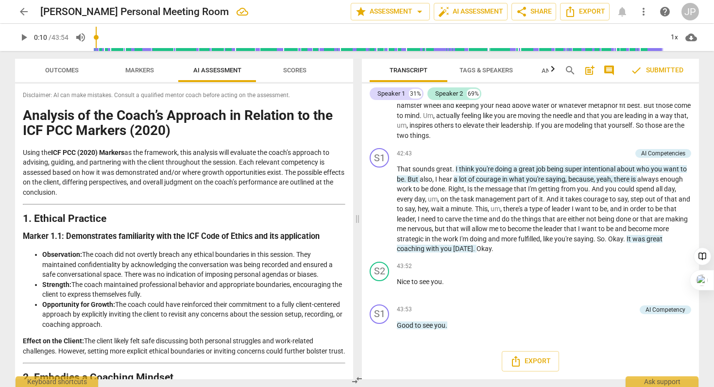
click at [667, 70] on span "check Submitted" at bounding box center [656, 71] width 53 height 12
click at [553, 70] on icon "button" at bounding box center [552, 69] width 3 height 6
click at [518, 69] on span "Analytics New" at bounding box center [510, 70] width 45 height 7
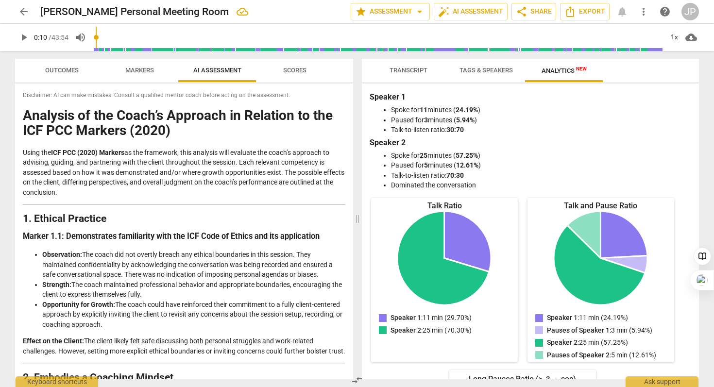
scroll to position [0, 0]
click at [496, 72] on span "Tags & Speakers" at bounding box center [485, 70] width 53 height 7
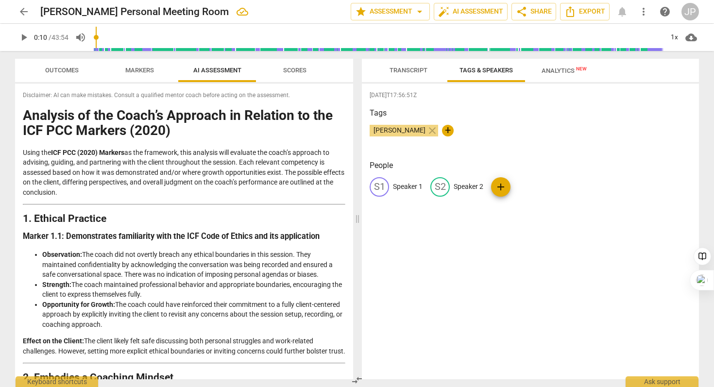
click at [424, 72] on span "Transcript" at bounding box center [408, 70] width 38 height 7
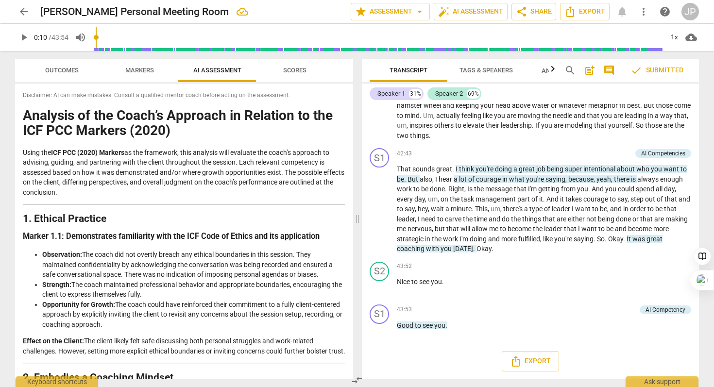
click at [308, 71] on span "Scores" at bounding box center [294, 70] width 47 height 13
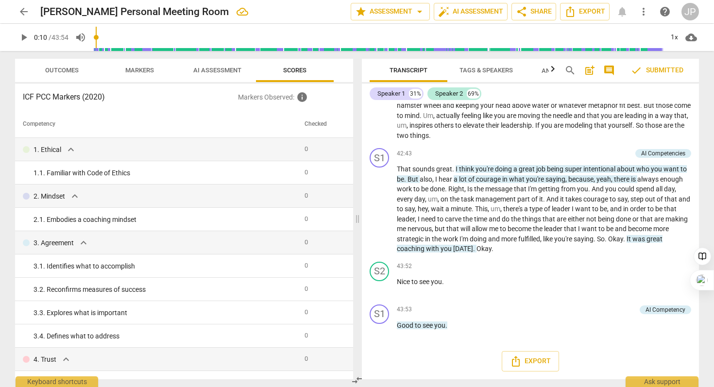
click at [26, 12] on span "arrow_back" at bounding box center [24, 12] width 12 height 12
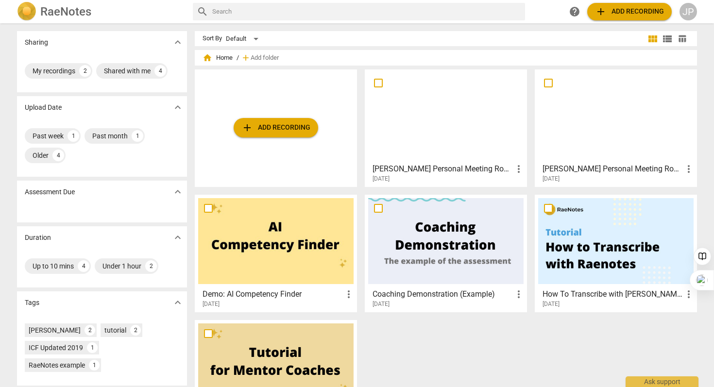
click at [614, 139] on div at bounding box center [615, 116] width 155 height 86
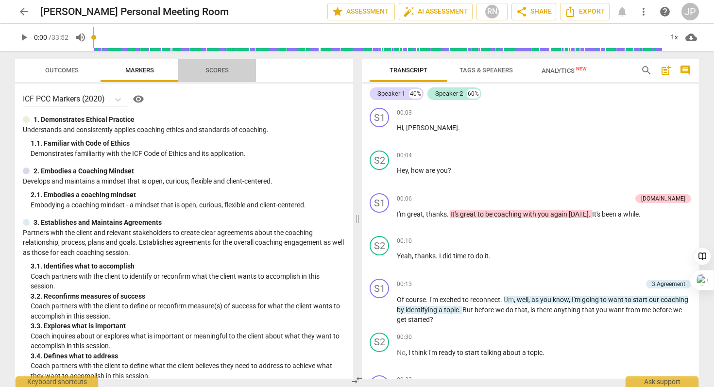
click at [220, 70] on span "Scores" at bounding box center [216, 70] width 23 height 7
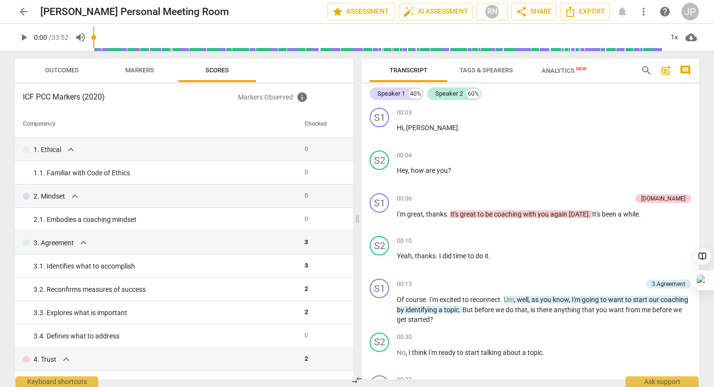
click at [410, 68] on span "Transcript" at bounding box center [408, 70] width 38 height 7
click at [482, 69] on span "Tags & Speakers" at bounding box center [485, 70] width 53 height 7
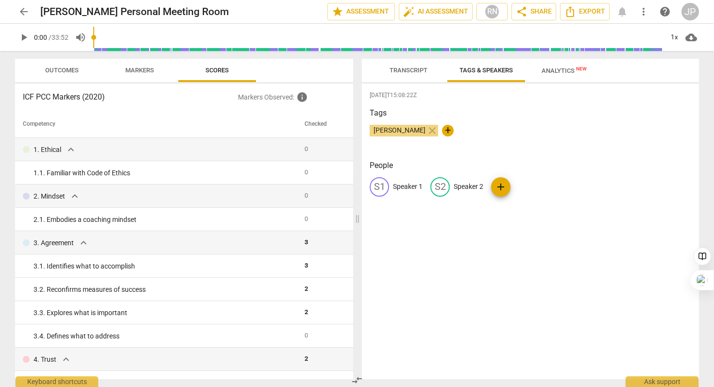
click at [564, 69] on span "Analytics New" at bounding box center [563, 70] width 45 height 7
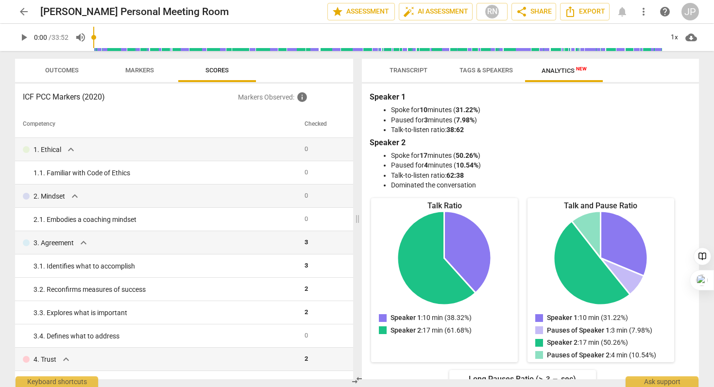
click at [24, 15] on span "arrow_back" at bounding box center [24, 12] width 12 height 12
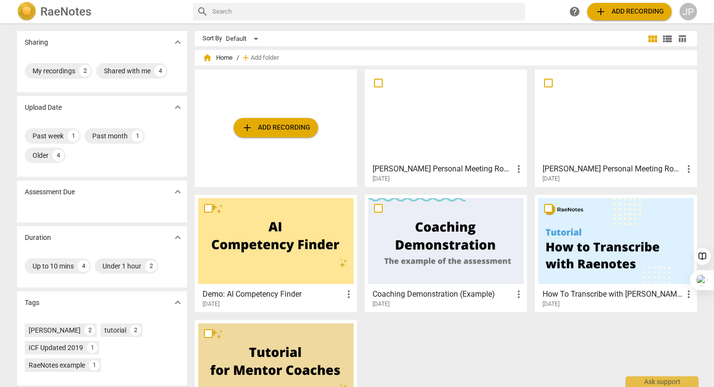
click at [423, 135] on div at bounding box center [445, 116] width 155 height 86
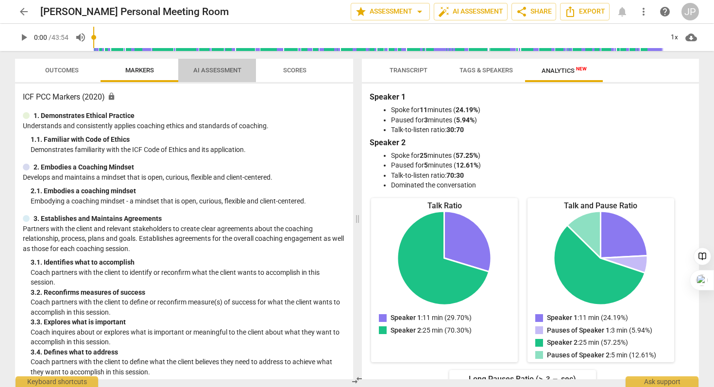
click at [223, 71] on span "AI Assessment" at bounding box center [217, 70] width 48 height 7
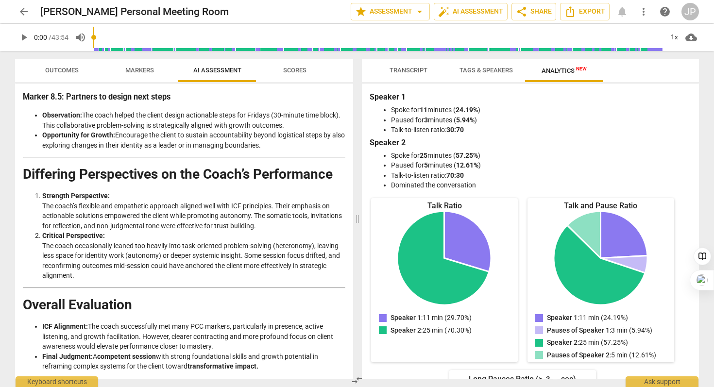
scroll to position [1423, 0]
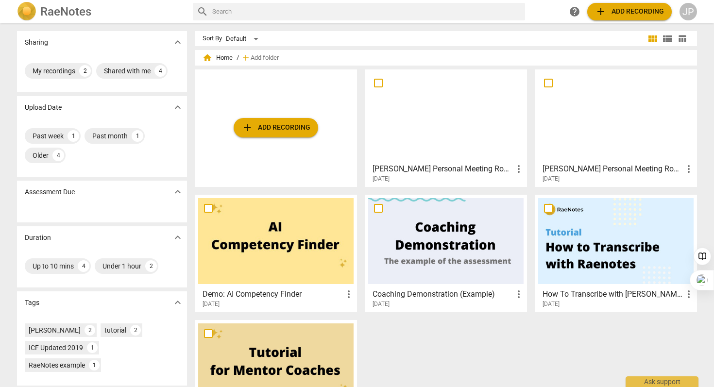
click at [617, 145] on div at bounding box center [615, 116] width 155 height 86
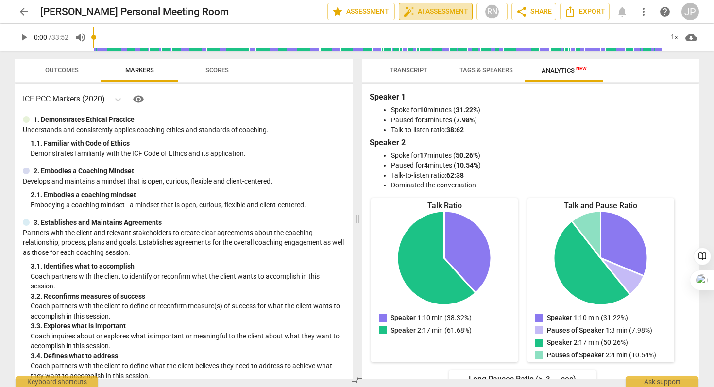
click at [429, 11] on span "auto_fix_high AI Assessment" at bounding box center [435, 12] width 65 height 12
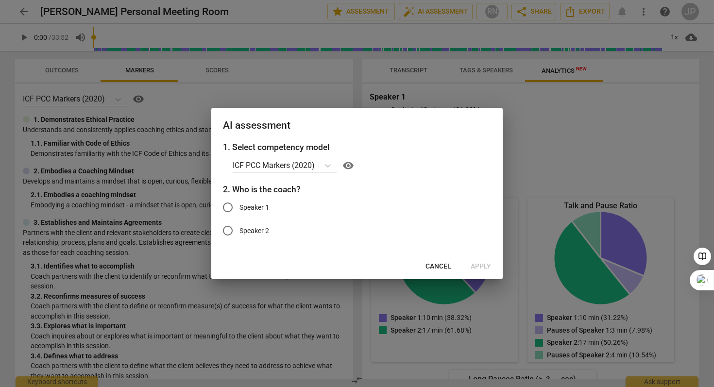
click at [225, 208] on input "Speaker 1" at bounding box center [227, 207] width 23 height 23
click at [482, 263] on span "Apply" at bounding box center [481, 267] width 20 height 10
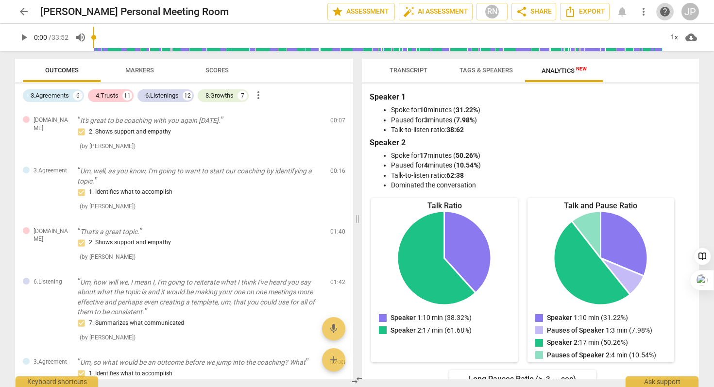
click at [662, 10] on span "help" at bounding box center [665, 12] width 12 height 12
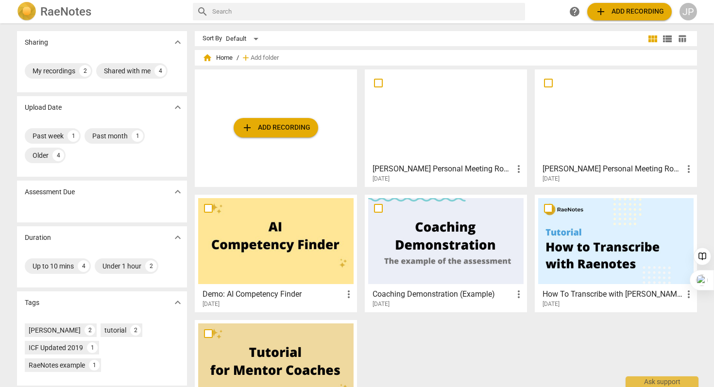
click at [450, 136] on div at bounding box center [445, 116] width 155 height 86
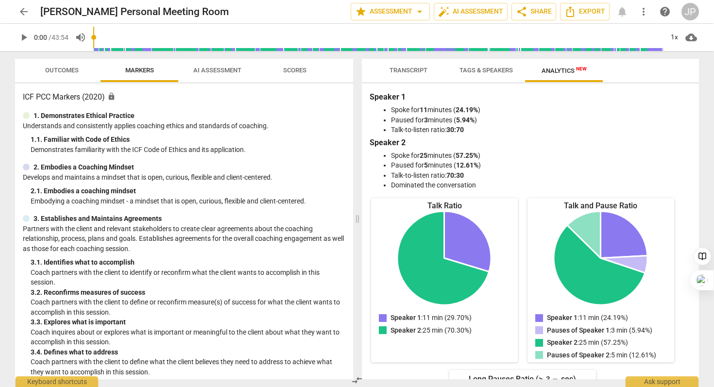
click at [293, 67] on span "Scores" at bounding box center [294, 70] width 23 height 7
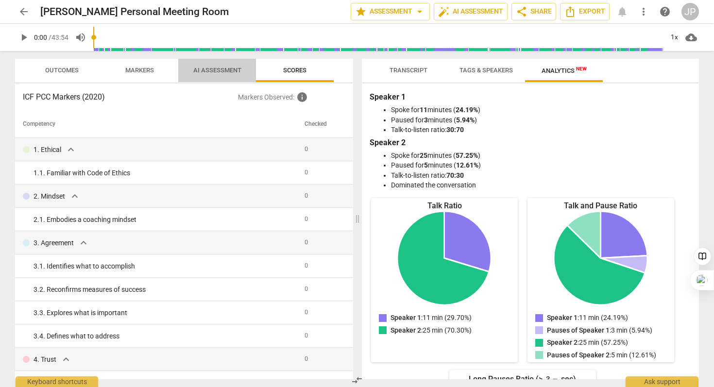
click at [211, 72] on span "AI Assessment" at bounding box center [217, 70] width 48 height 7
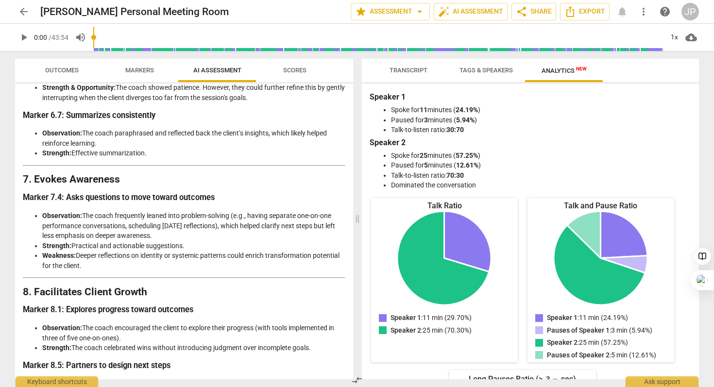
scroll to position [1423, 0]
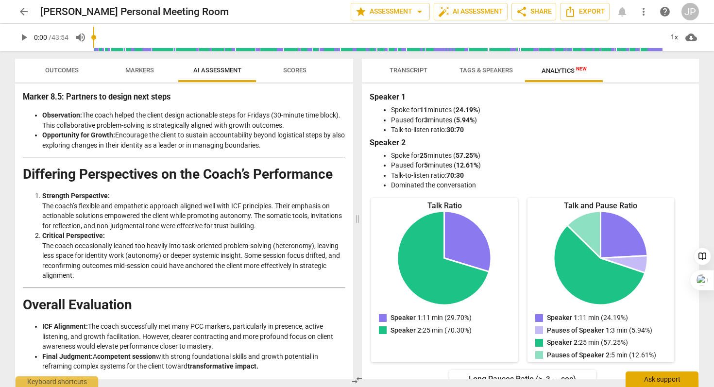
click at [660, 374] on div "Ask support" at bounding box center [661, 379] width 73 height 16
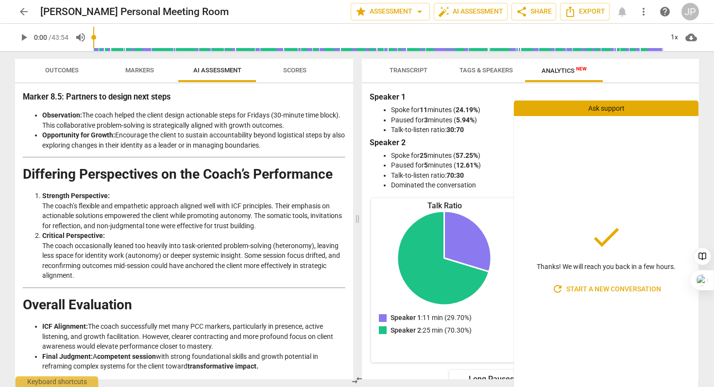
click at [656, 67] on div "Transcript Tags & Speakers Analytics New" at bounding box center [530, 70] width 321 height 23
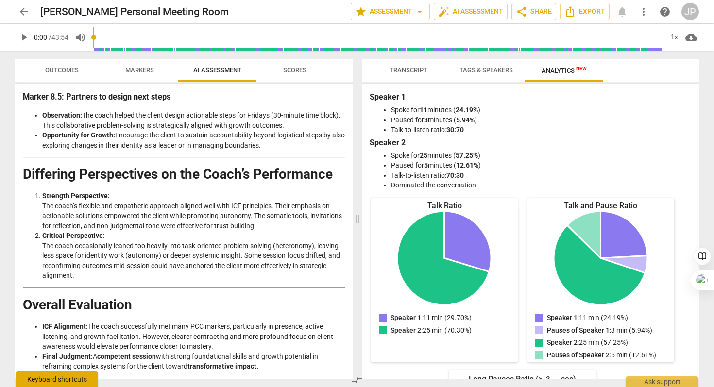
click at [43, 380] on div "Keyboard shortcuts" at bounding box center [57, 379] width 83 height 16
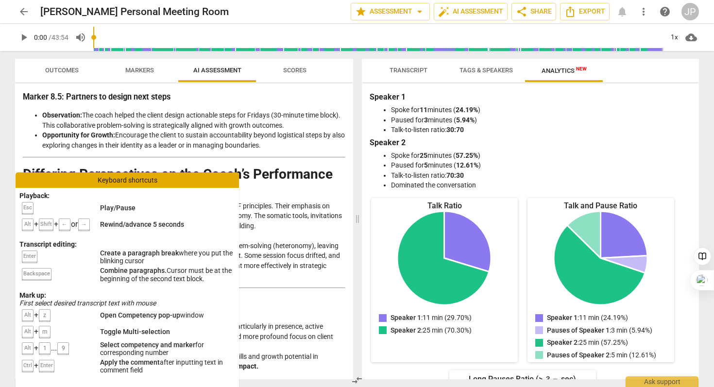
click at [647, 10] on span "more_vert" at bounding box center [644, 12] width 12 height 12
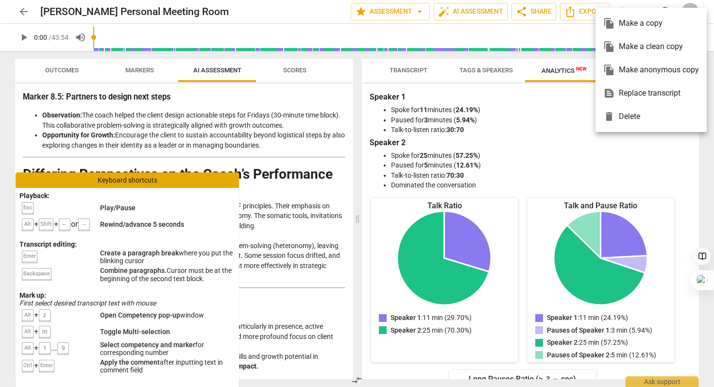
click at [194, 184] on div at bounding box center [357, 193] width 714 height 387
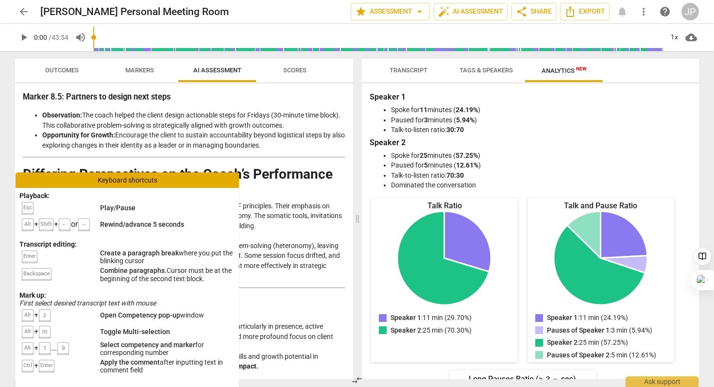
click at [23, 35] on span "play_arrow" at bounding box center [24, 38] width 12 height 12
click at [21, 38] on span "pause" at bounding box center [24, 38] width 12 height 12
